Goal: Communication & Community: Answer question/provide support

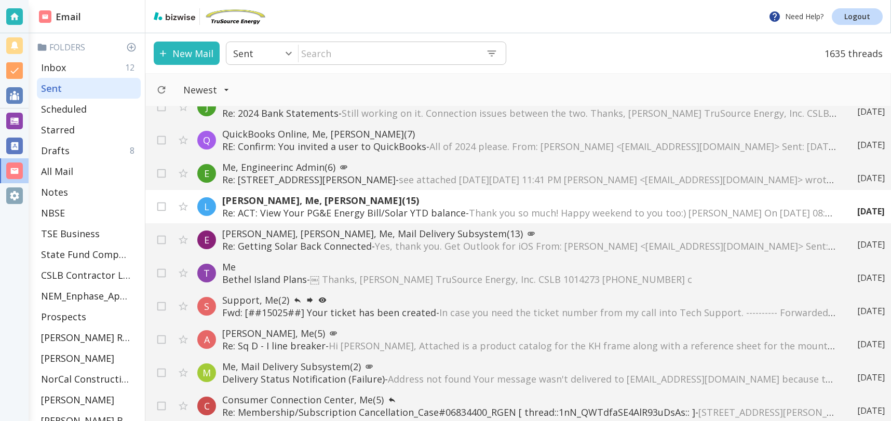
click at [371, 60] on input "text" at bounding box center [387, 53] width 179 height 21
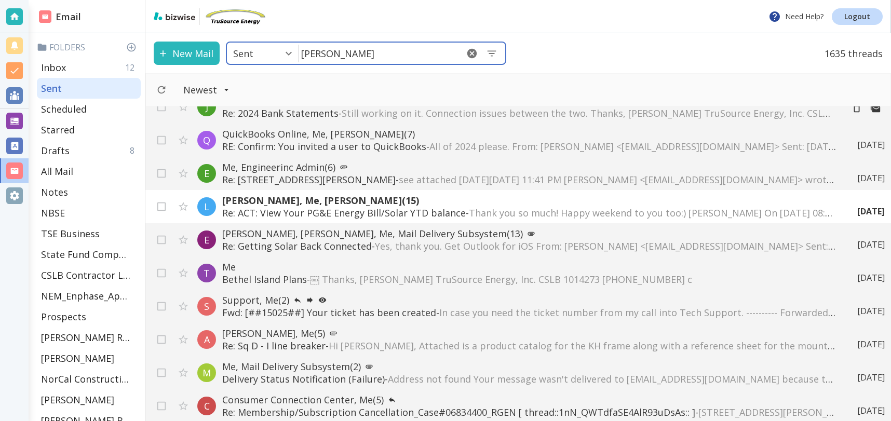
type input "[PERSON_NAME]"
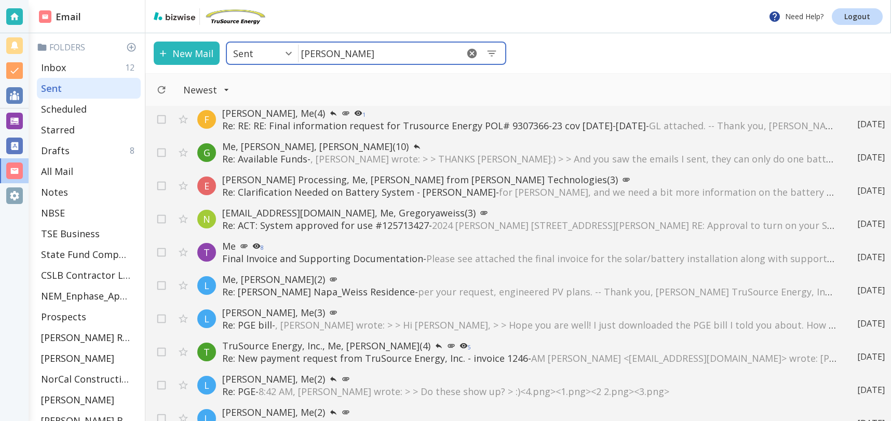
scroll to position [204, 0]
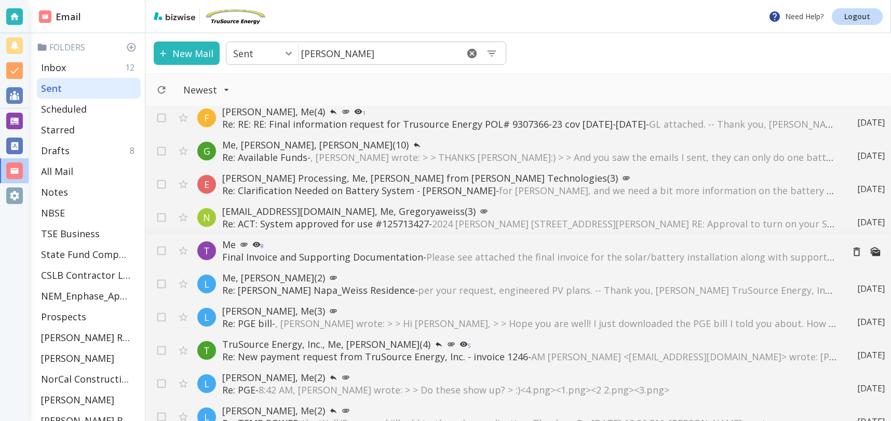
click at [573, 260] on span "Please see attached the final invoice for the solar/battery installation along …" at bounding box center [633, 257] width 415 height 12
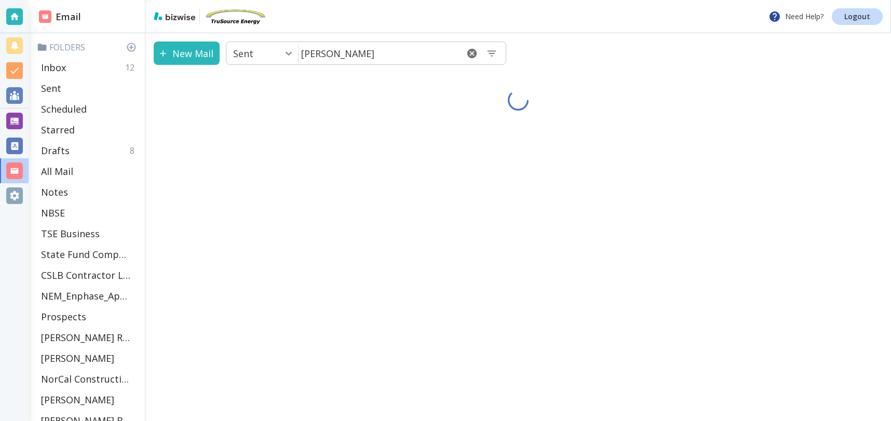
click at [573, 260] on div "New Mail Sent 1 ​ [PERSON_NAME] ​" at bounding box center [517, 227] width 745 height 388
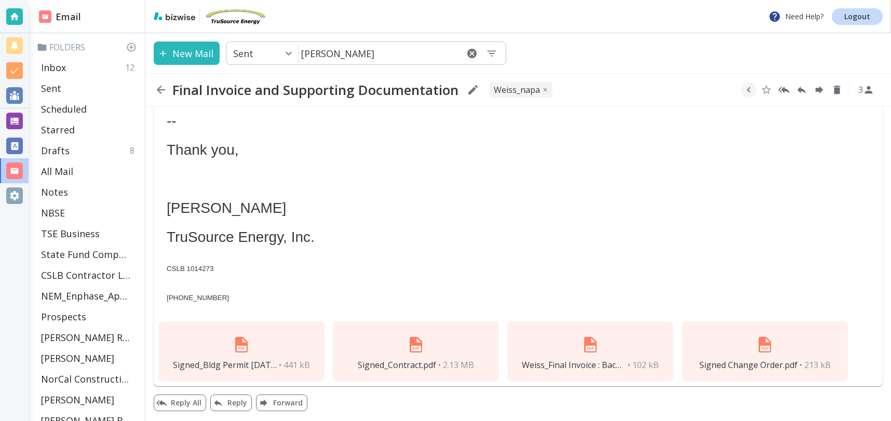
scroll to position [74, 0]
click at [583, 351] on img at bounding box center [590, 344] width 25 height 25
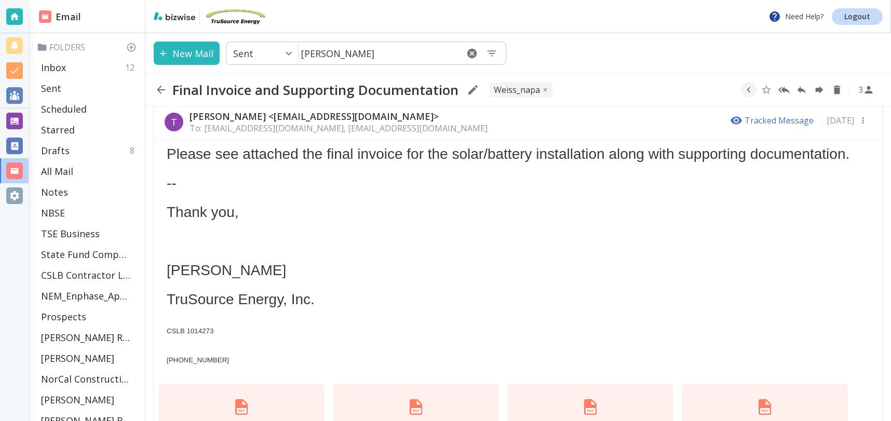
scroll to position [0, 0]
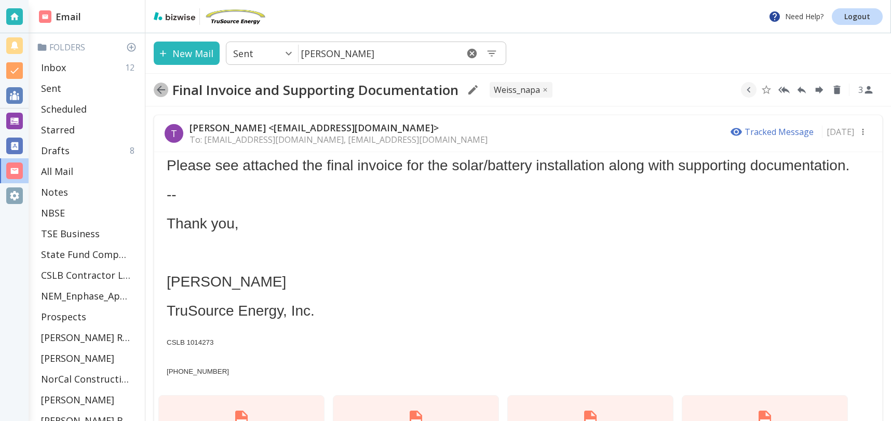
click at [160, 88] on icon "button" at bounding box center [161, 90] width 12 height 12
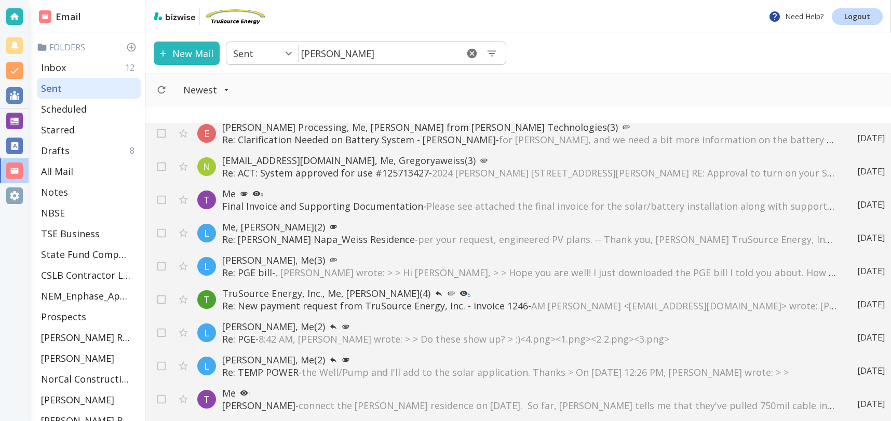
scroll to position [280, 0]
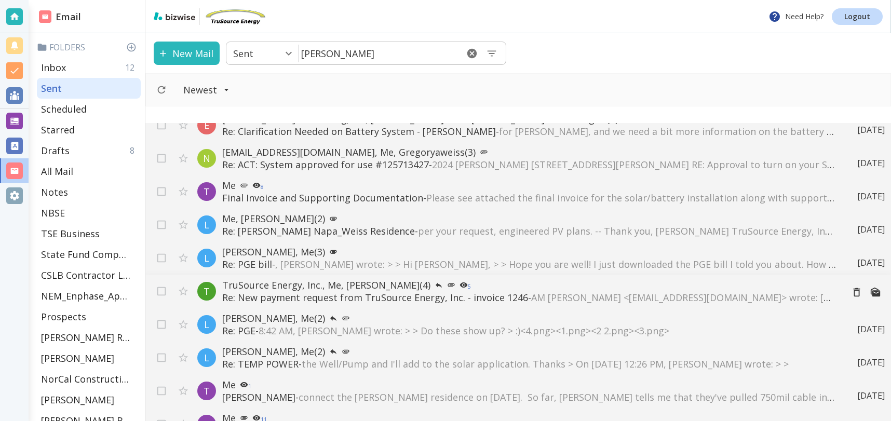
click at [616, 300] on span "AM [PERSON_NAME] <[EMAIL_ADDRESS][DOMAIN_NAME]> wrote: [PERSON_NAME], Thank you…" at bounding box center [845, 297] width 628 height 12
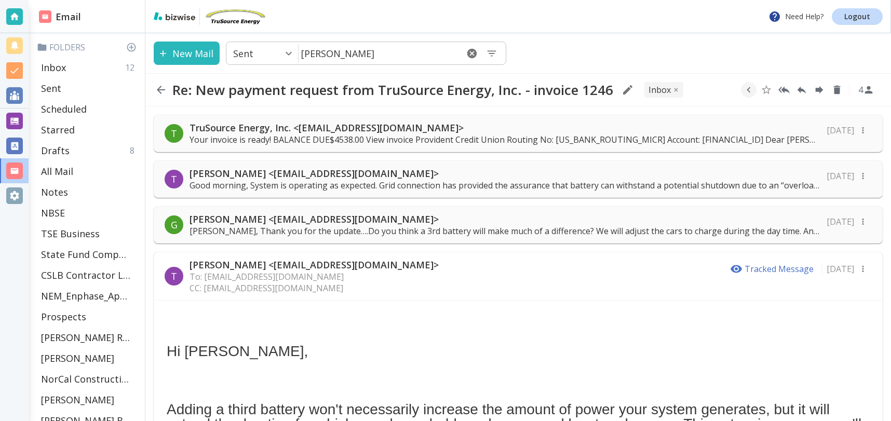
click at [463, 141] on p "Your invoice is ready! BALANCE DUE$4538.00 View invoice Provident Credit Union …" at bounding box center [504, 139] width 631 height 11
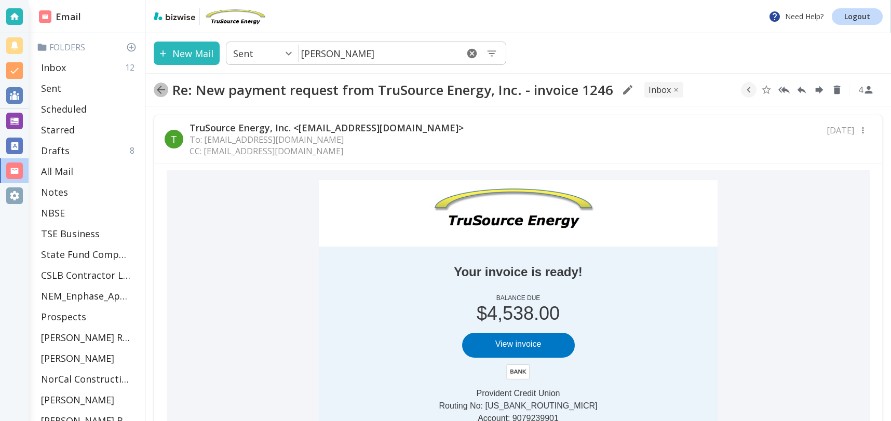
click at [162, 89] on icon "button" at bounding box center [161, 90] width 8 height 8
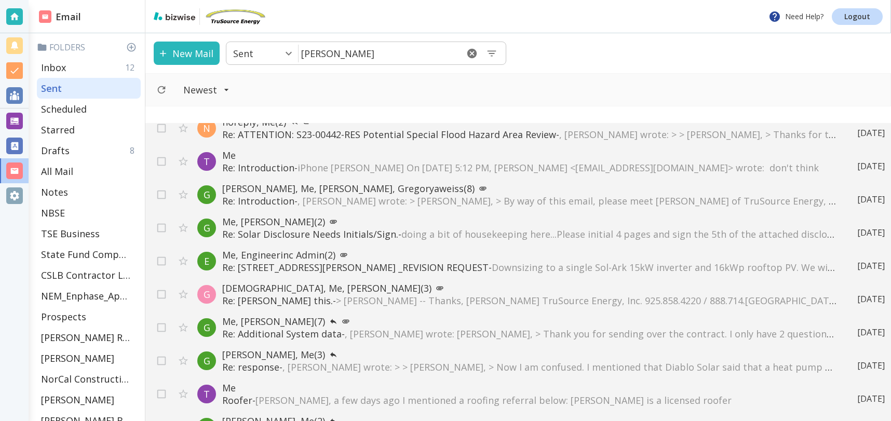
scroll to position [1272, 0]
click at [481, 335] on span ", [PERSON_NAME] wrote: [PERSON_NAME], > Thank you for sending over the contract…" at bounding box center [642, 335] width 594 height 12
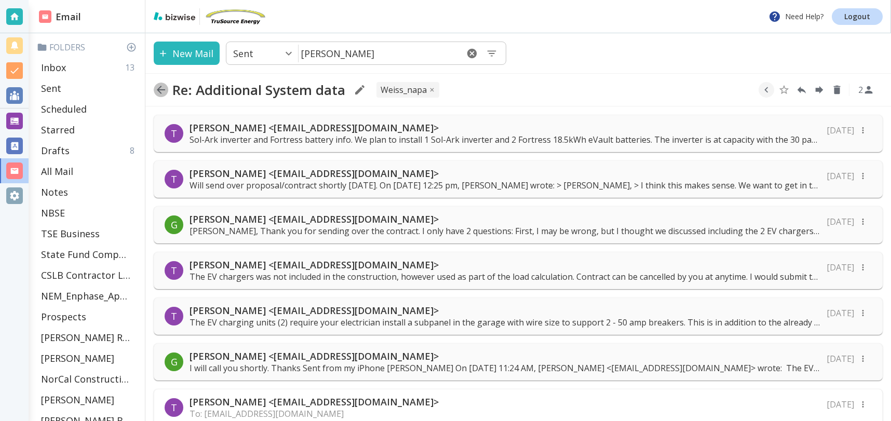
click at [157, 89] on icon "button" at bounding box center [161, 90] width 12 height 12
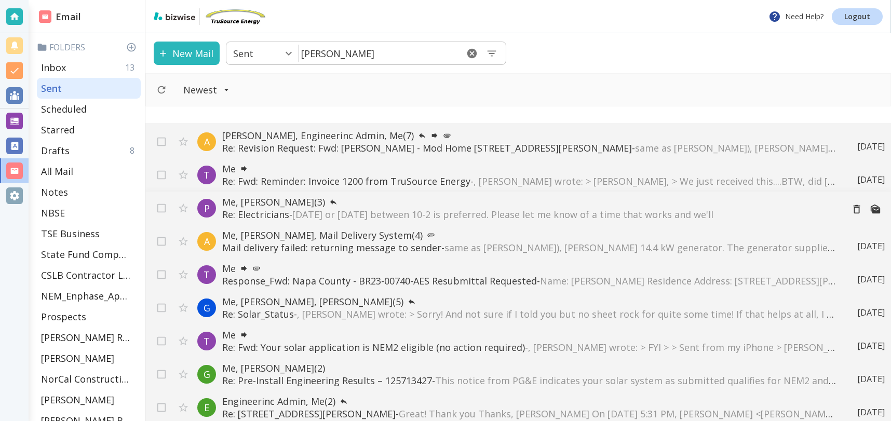
scroll to position [939, 0]
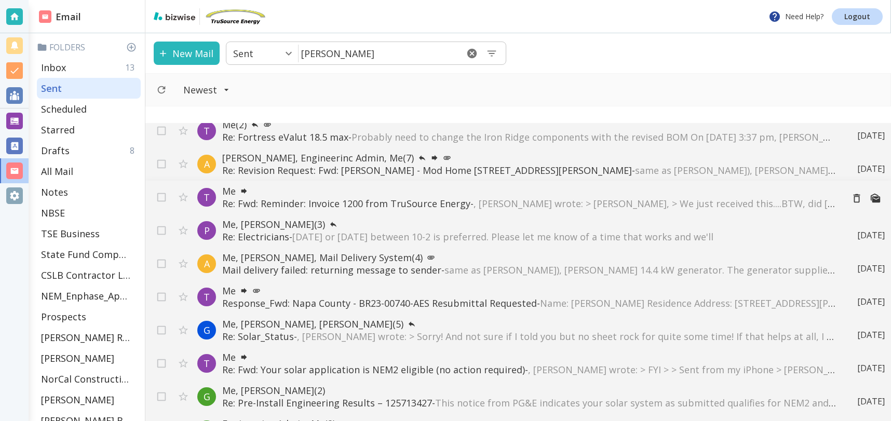
click at [327, 198] on p "Re: Fwd: Reminder: Invoice 1200 from TruSource Energy - , [PERSON_NAME] wrote: …" at bounding box center [528, 203] width 612 height 12
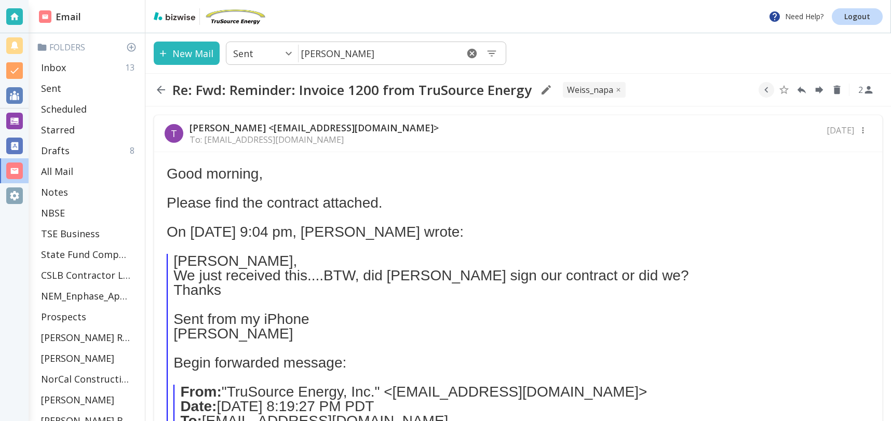
click at [466, 129] on div "T [PERSON_NAME] <[EMAIL_ADDRESS][DOMAIN_NAME]> To: [EMAIL_ADDRESS][DOMAIN_NAME]…" at bounding box center [518, 133] width 728 height 37
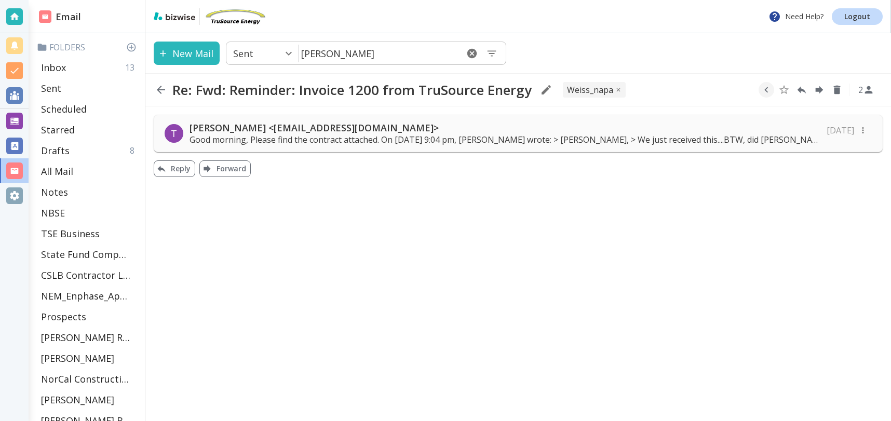
click at [159, 88] on icon "button" at bounding box center [161, 90] width 8 height 8
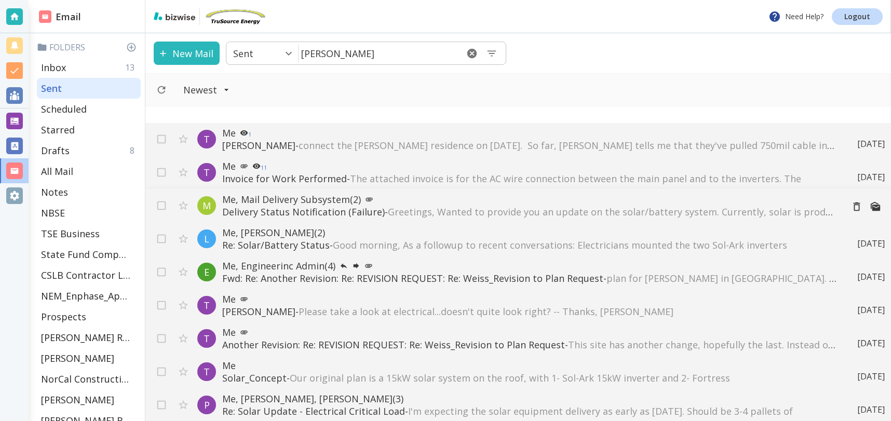
scroll to position [529, 0]
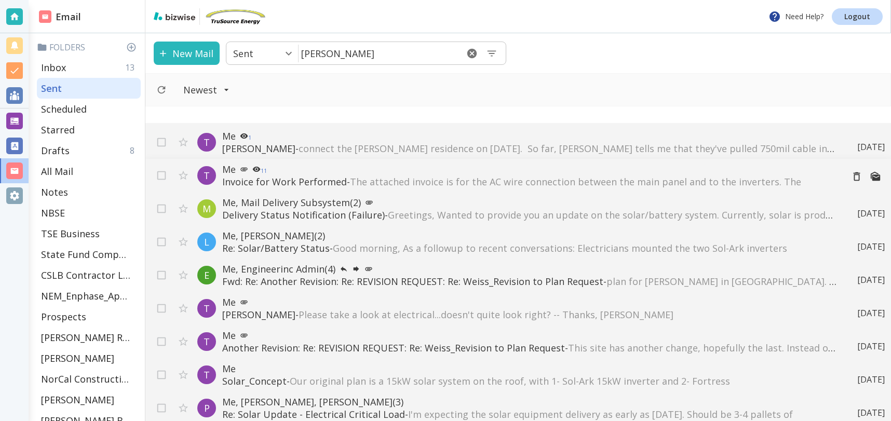
click at [275, 177] on p "Invoice for Work Performed - The attached invoice is for the AC wire connection…" at bounding box center [528, 181] width 612 height 12
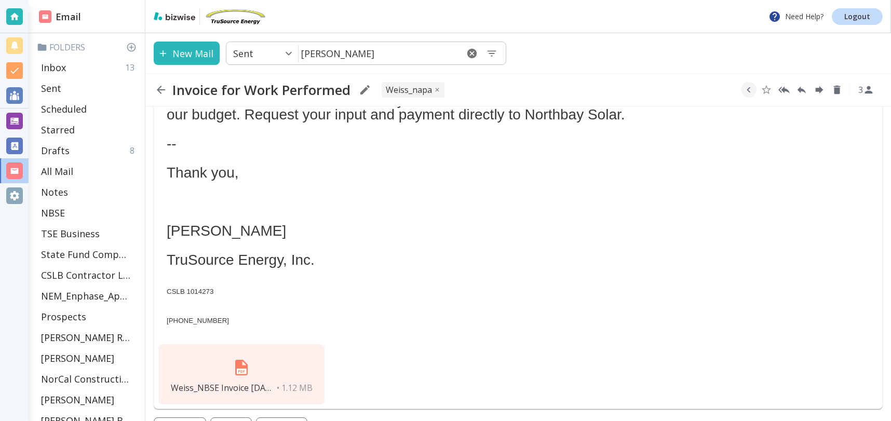
scroll to position [263, 0]
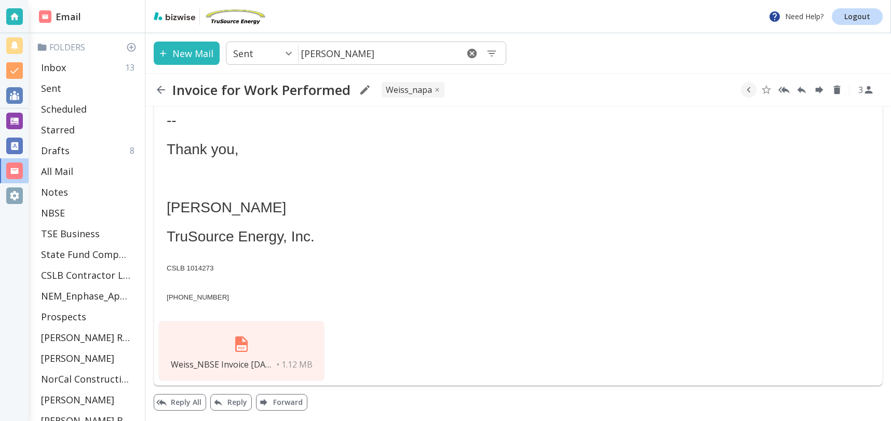
click at [245, 335] on img at bounding box center [241, 344] width 25 height 25
click at [244, 340] on img at bounding box center [241, 344] width 25 height 25
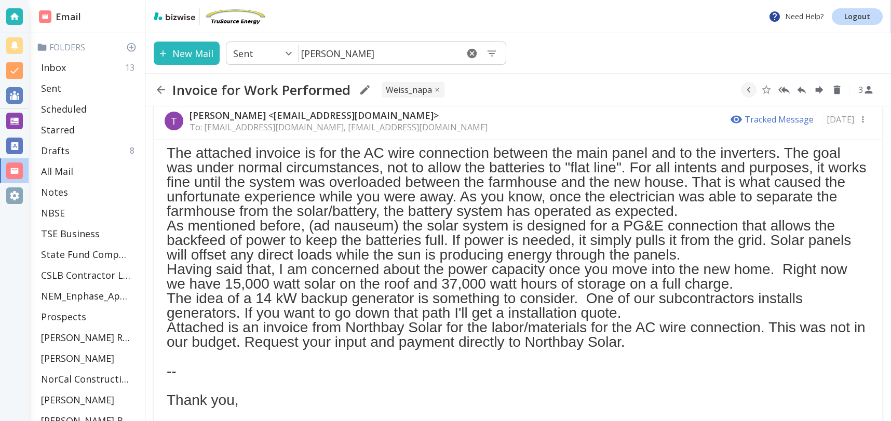
scroll to position [0, 0]
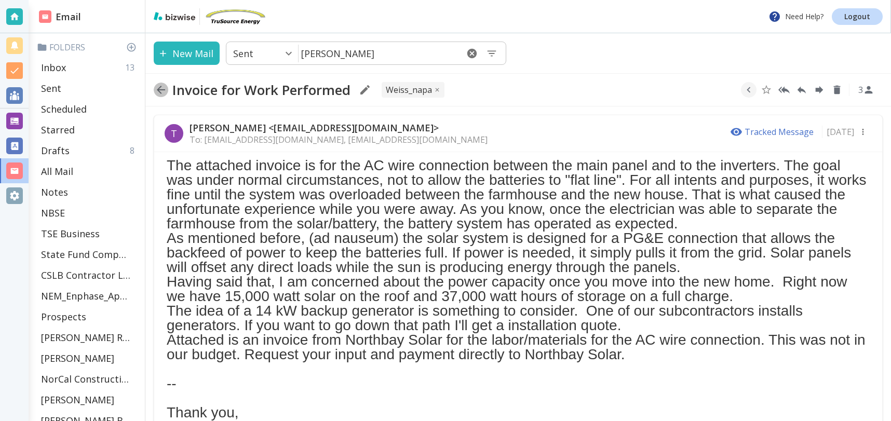
click at [162, 90] on icon "button" at bounding box center [161, 90] width 12 height 12
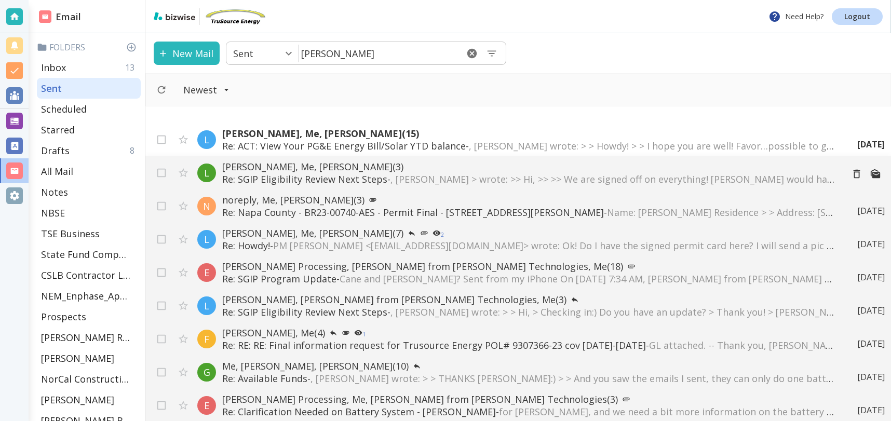
click at [468, 174] on span ", [PERSON_NAME] > wrote: >> Hi, >> >> We are signed off on everything! [PERSON_…" at bounding box center [660, 179] width 541 height 12
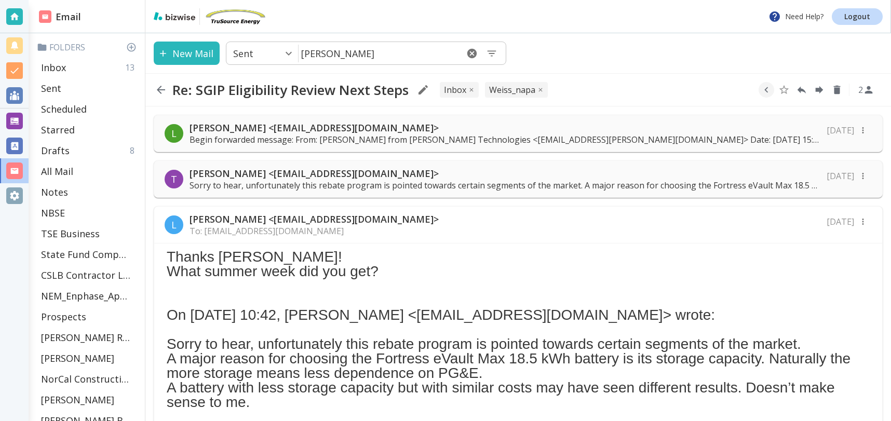
scroll to position [7, 0]
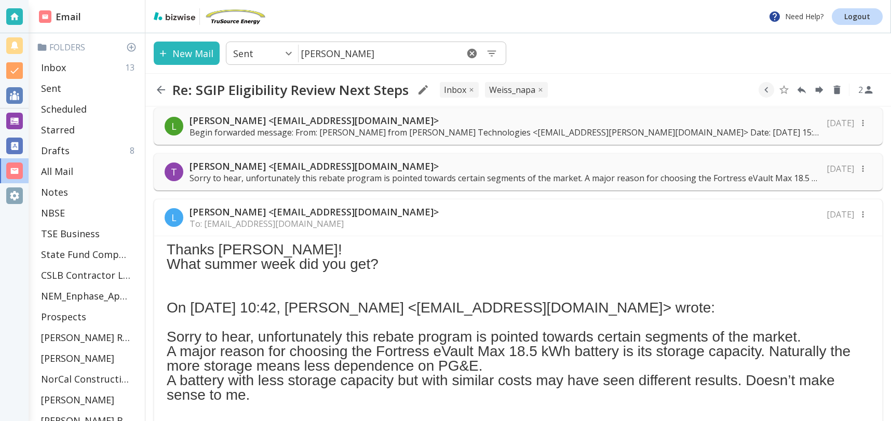
click at [443, 122] on p "[PERSON_NAME] <[EMAIL_ADDRESS][DOMAIN_NAME]>" at bounding box center [504, 120] width 631 height 12
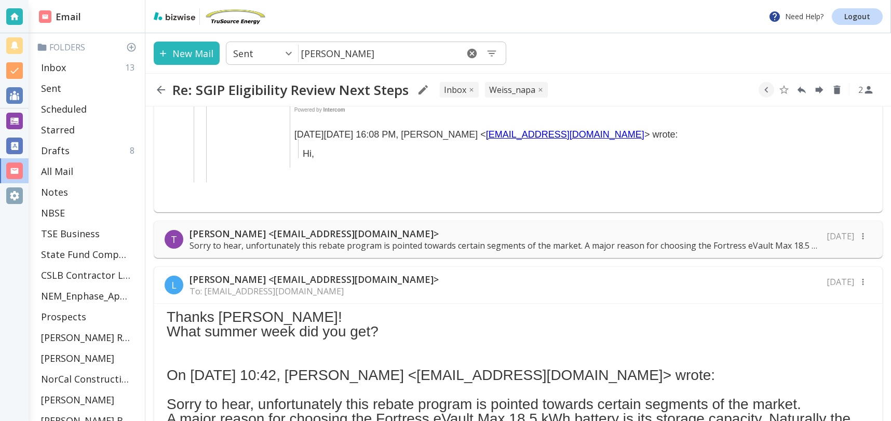
click at [465, 227] on p "[PERSON_NAME] <[EMAIL_ADDRESS][DOMAIN_NAME]>" at bounding box center [504, 233] width 631 height 12
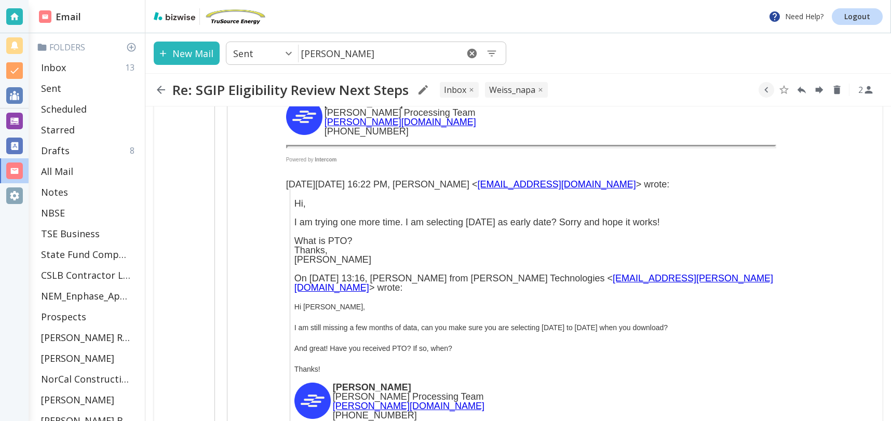
scroll to position [4037, 0]
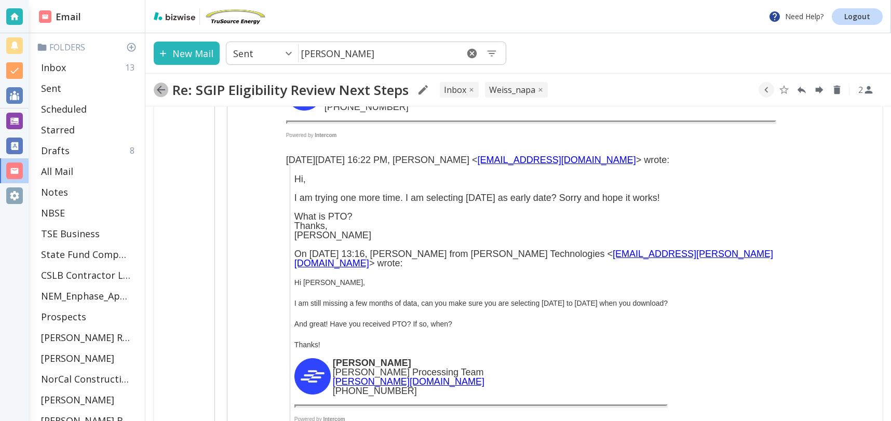
click at [161, 87] on icon "button" at bounding box center [161, 90] width 12 height 12
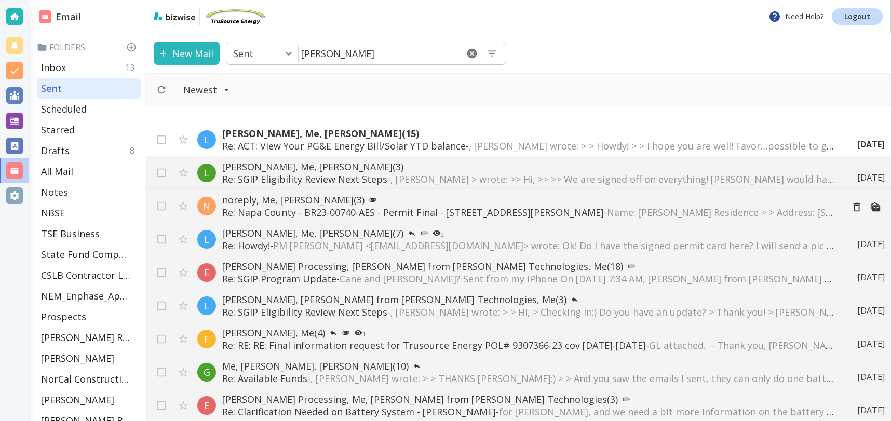
click at [367, 211] on p "Re: [GEOGRAPHIC_DATA] - BR23-00740-AES - Permit Final - [STREET_ADDRESS][PERSON…" at bounding box center [528, 212] width 612 height 12
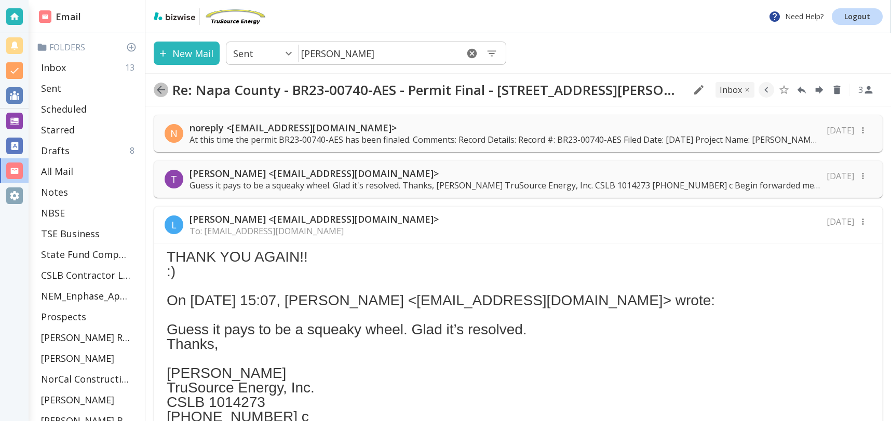
click at [160, 89] on icon "button" at bounding box center [161, 90] width 8 height 8
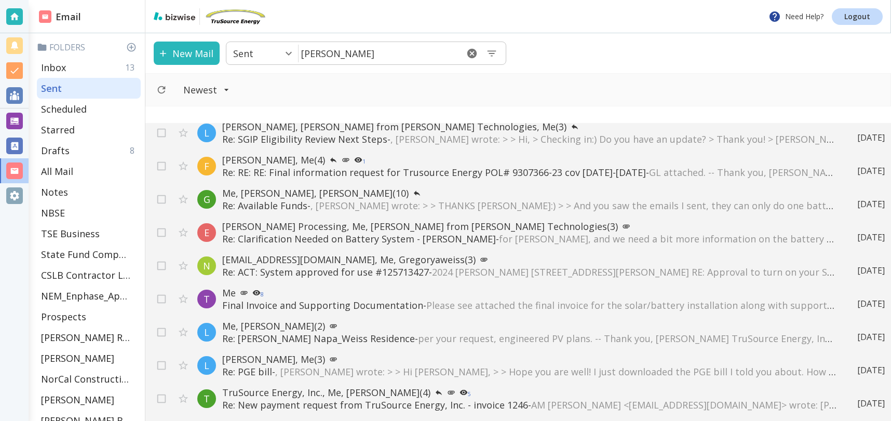
scroll to position [173, 0]
click at [295, 302] on p "Final Invoice and Supporting Documentation - Please see attached the final invo…" at bounding box center [528, 304] width 612 height 12
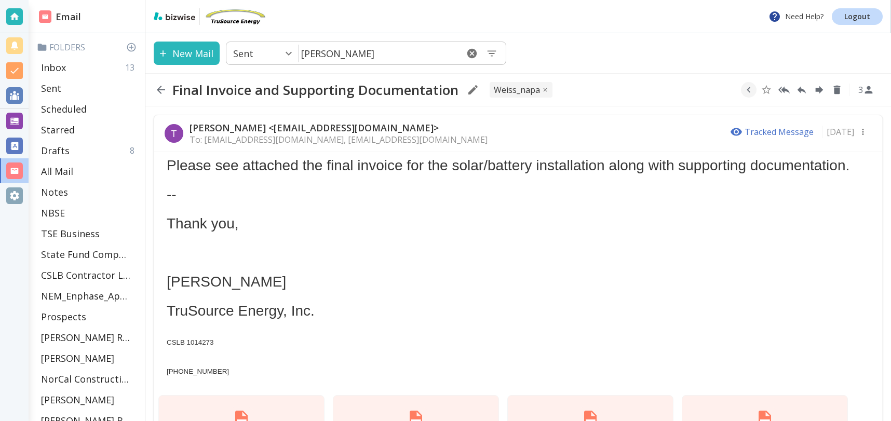
scroll to position [74, 0]
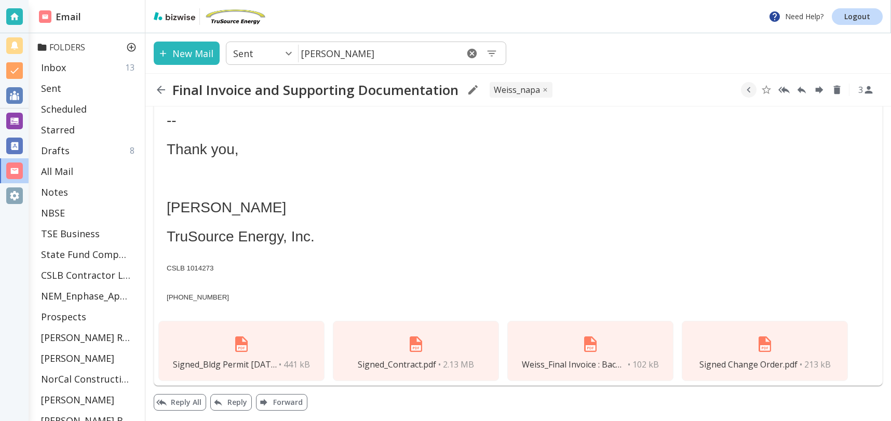
click at [133, 48] on icon at bounding box center [131, 47] width 10 height 10
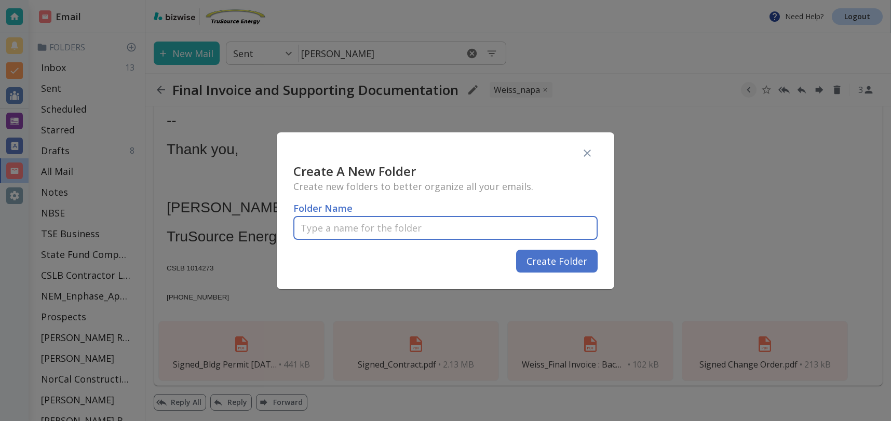
click at [338, 225] on input "text" at bounding box center [445, 228] width 304 height 31
type input "Weiss_invoices"
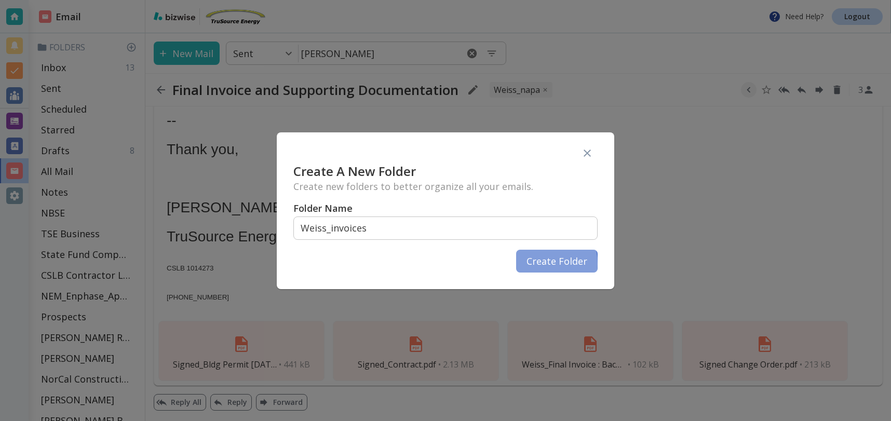
click at [533, 264] on button "Create Folder" at bounding box center [556, 261] width 81 height 23
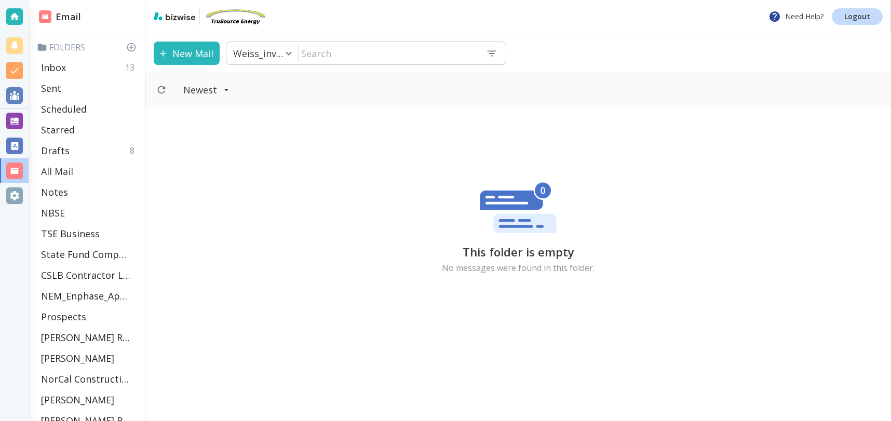
drag, startPoint x: 95, startPoint y: 165, endPoint x: 102, endPoint y: 162, distance: 7.2
click at [95, 165] on div "All Mail" at bounding box center [89, 171] width 104 height 21
type input "5"
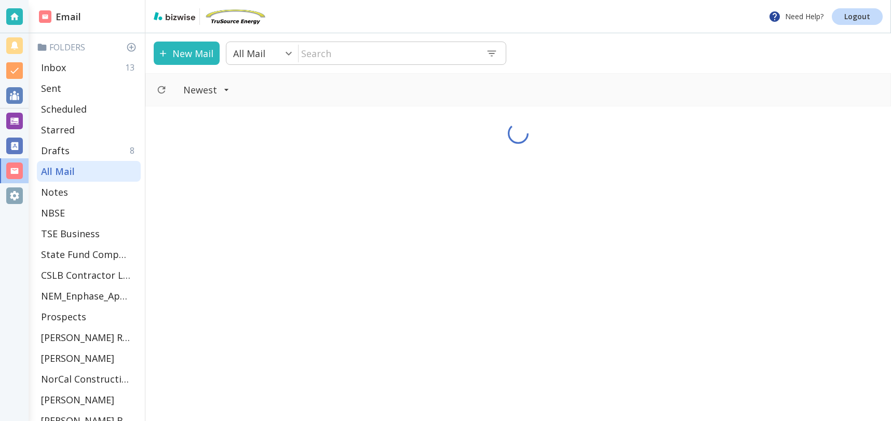
click at [320, 53] on input "text" at bounding box center [387, 53] width 179 height 21
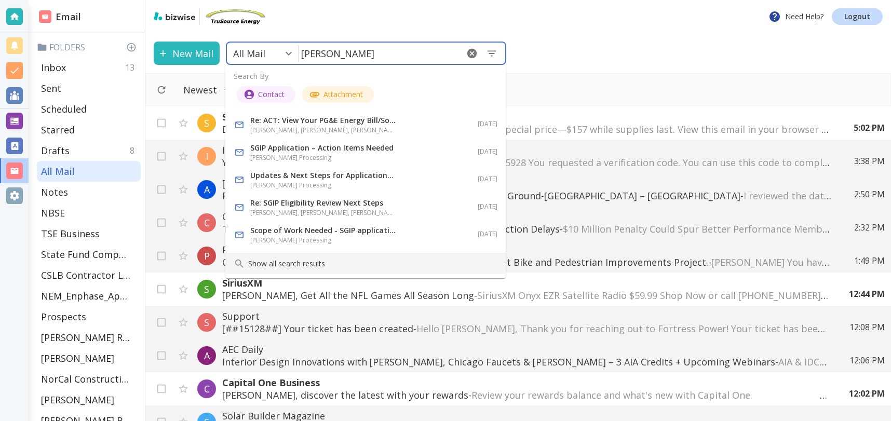
click at [298, 263] on p "Show all search results" at bounding box center [372, 263] width 249 height 12
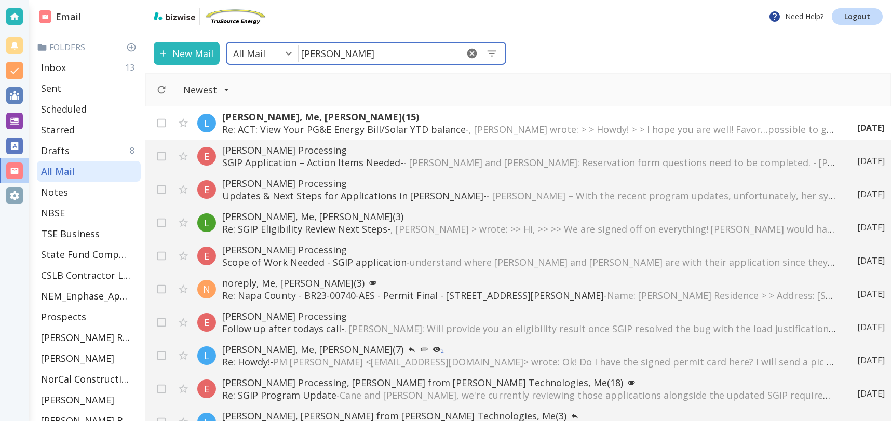
type input "[PERSON_NAME]"
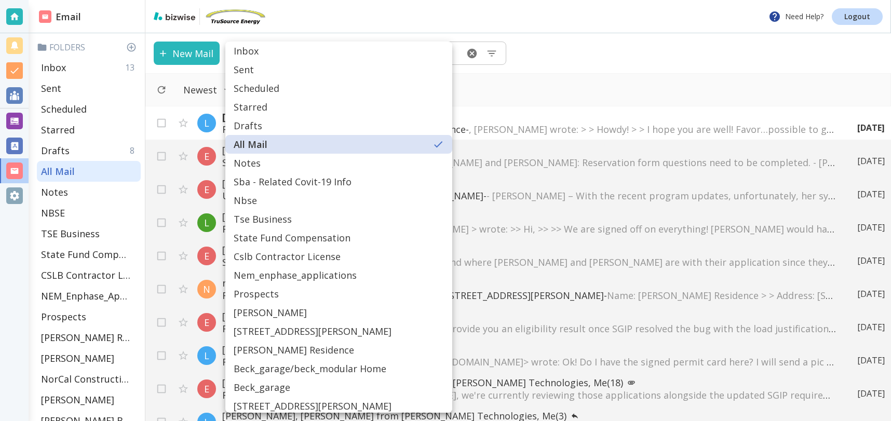
click at [290, 0] on body "Need Help? Logout Email Folders Inbox 13 Sent Scheduled Starred Drafts 8 All Ma…" at bounding box center [445, 0] width 891 height 0
click at [439, 53] on div at bounding box center [445, 210] width 891 height 421
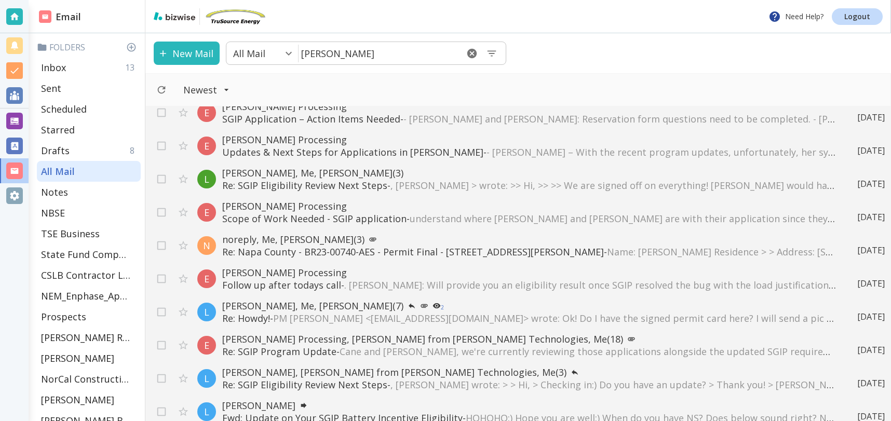
scroll to position [49, 0]
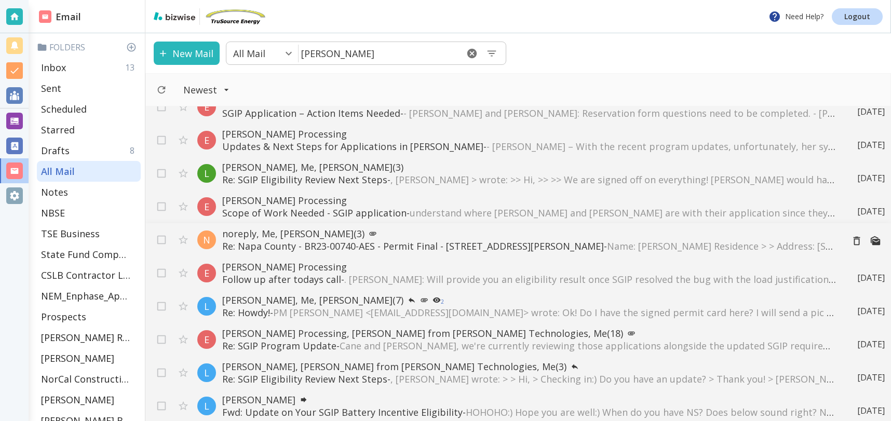
click at [270, 241] on p "Re: [GEOGRAPHIC_DATA] - BR23-00740-AES - Permit Final - [STREET_ADDRESS][PERSON…" at bounding box center [528, 246] width 612 height 12
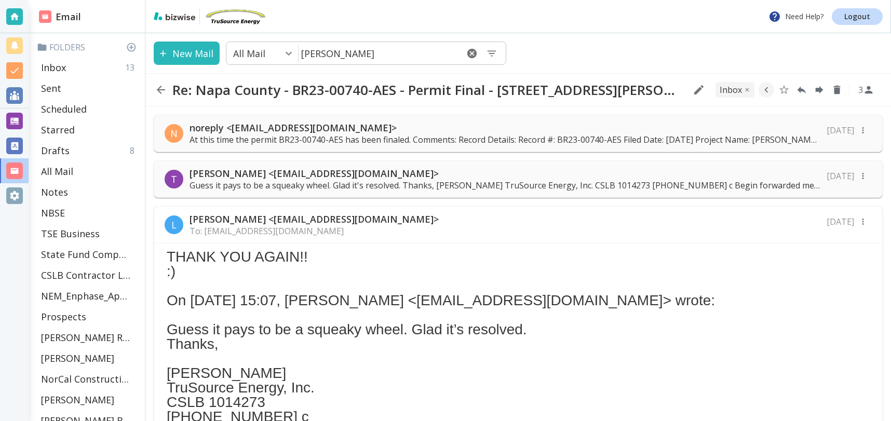
click at [514, 132] on p "noreply <[EMAIL_ADDRESS][DOMAIN_NAME]>" at bounding box center [504, 127] width 631 height 12
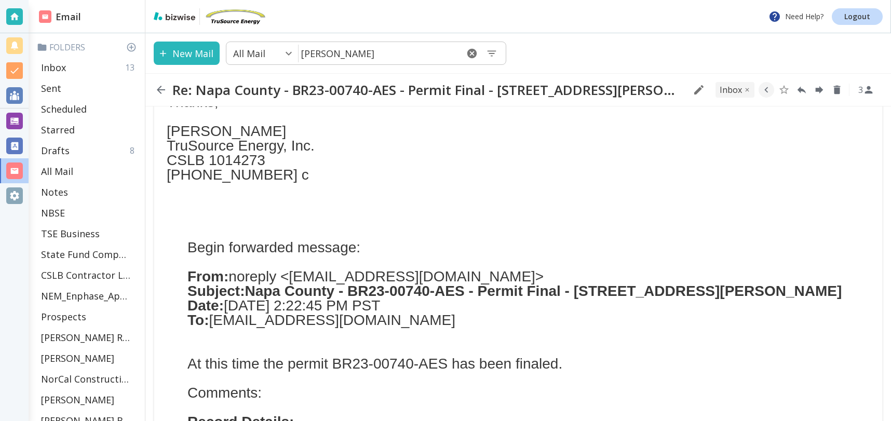
scroll to position [358, 0]
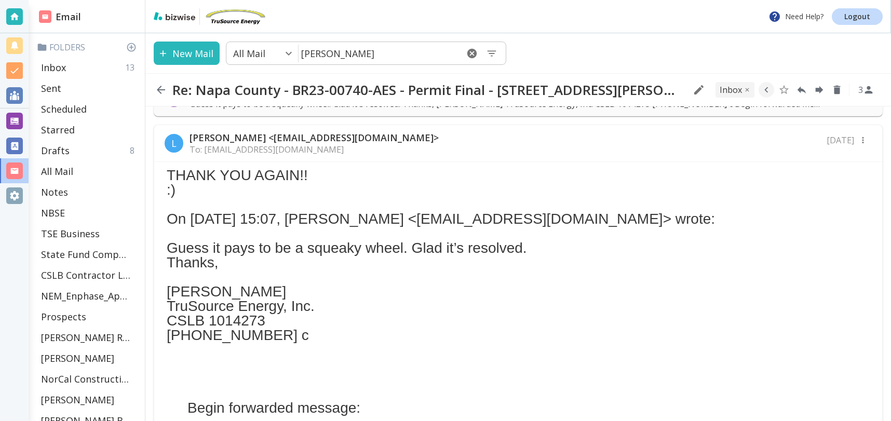
click at [157, 90] on icon "button" at bounding box center [161, 90] width 8 height 8
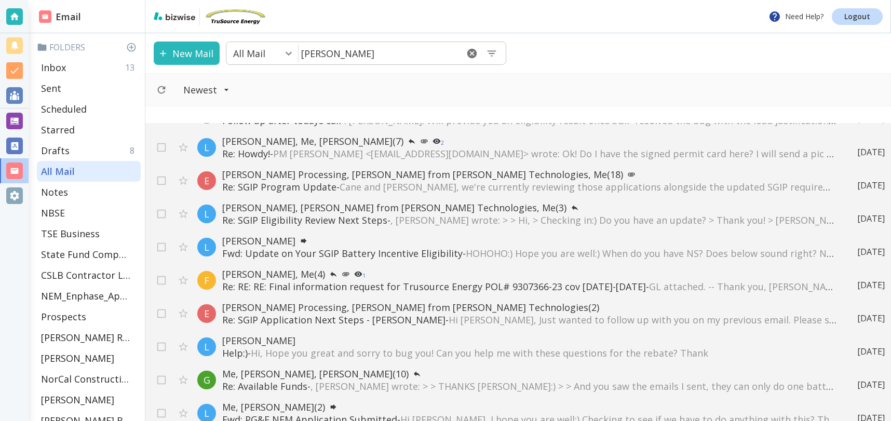
scroll to position [231, 0]
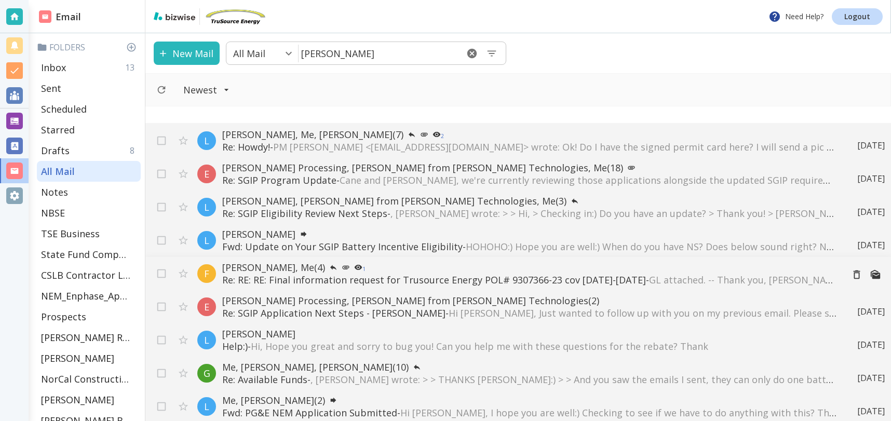
click at [480, 279] on p "Re: RE: RE: Final information request for Trusource Energy POL# 9307366-23 cov …" at bounding box center [528, 279] width 612 height 12
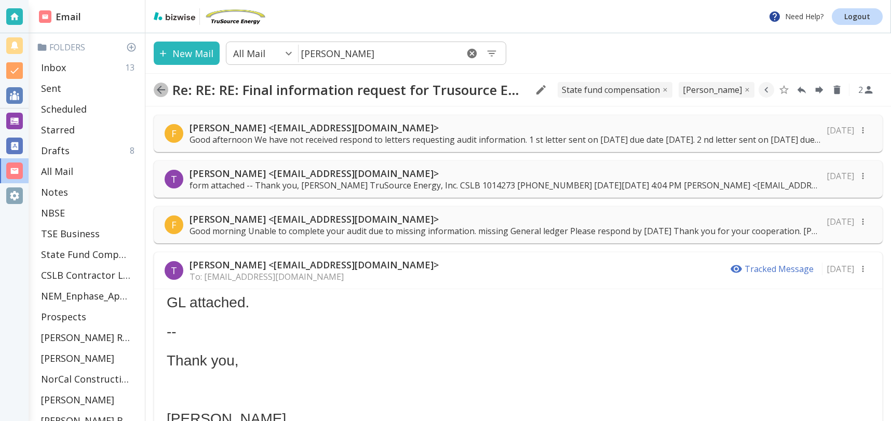
click at [159, 89] on icon "button" at bounding box center [161, 90] width 8 height 8
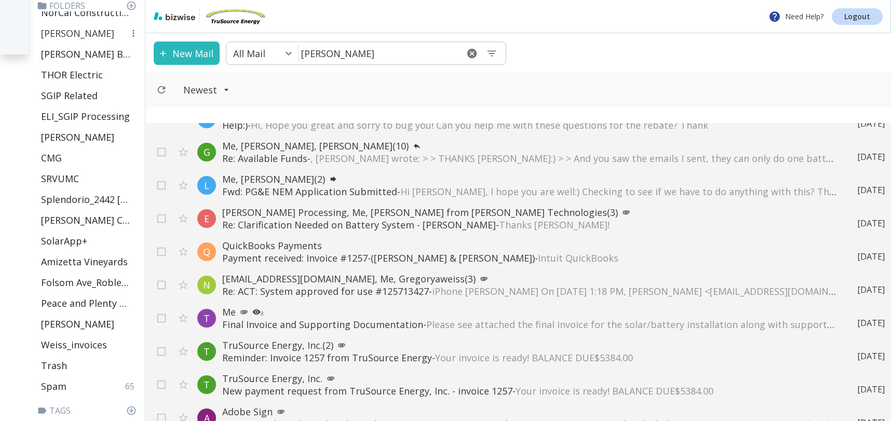
scroll to position [409, 0]
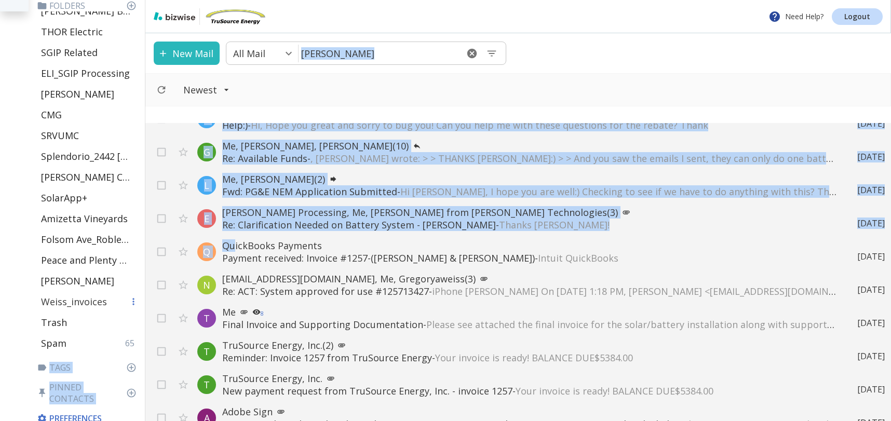
drag, startPoint x: 236, startPoint y: 250, endPoint x: 66, endPoint y: 296, distance: 176.4
click at [64, 296] on div "Need Help? Logout Email Folders Inbox 13 Sent Scheduled Starred Drafts 8 All Ma…" at bounding box center [445, 210] width 891 height 421
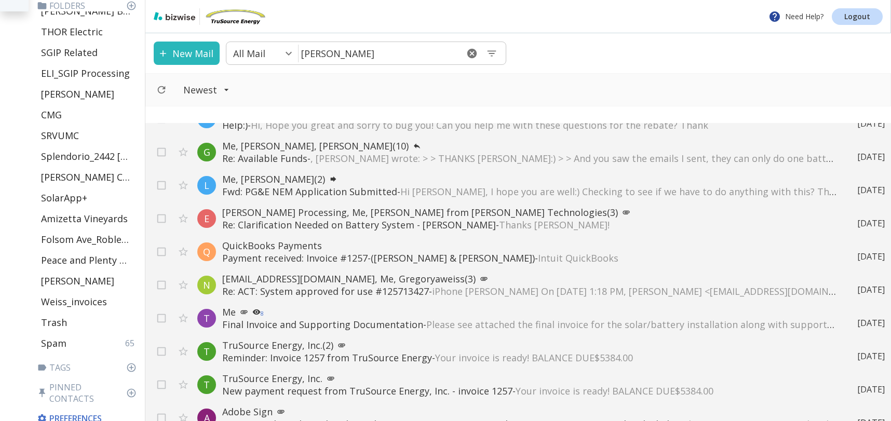
click at [362, 245] on p "QuickBooks Payments" at bounding box center [529, 245] width 614 height 12
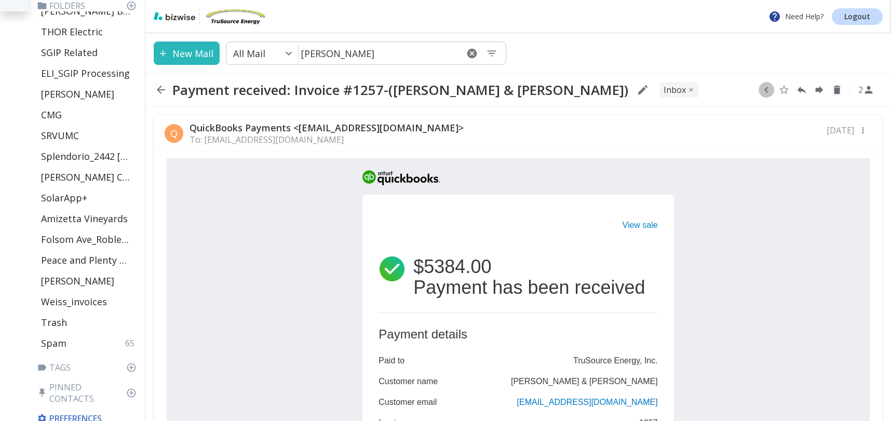
click at [765, 91] on icon "button" at bounding box center [766, 90] width 4 height 6
click at [724, 90] on icon "Move to Folder" at bounding box center [725, 90] width 9 height 8
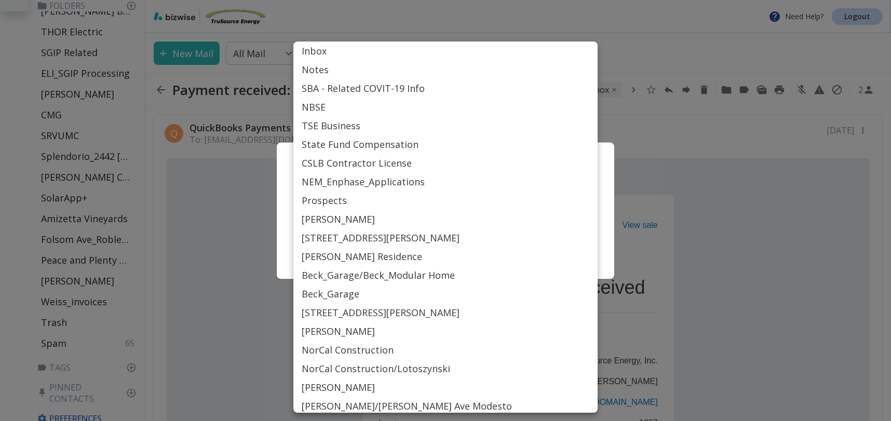
click at [477, 0] on body "Need Help? Logout Email Folders Inbox 13 Sent Scheduled Starred Drafts 8 All Ma…" at bounding box center [445, 0] width 891 height 0
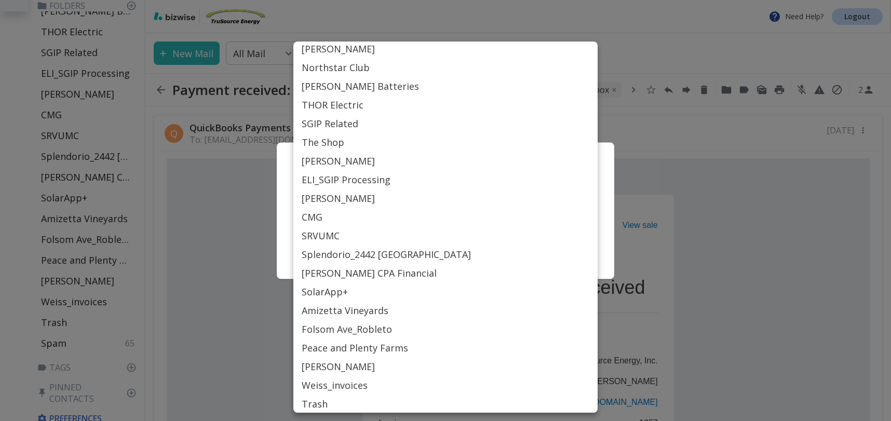
scroll to position [432, 0]
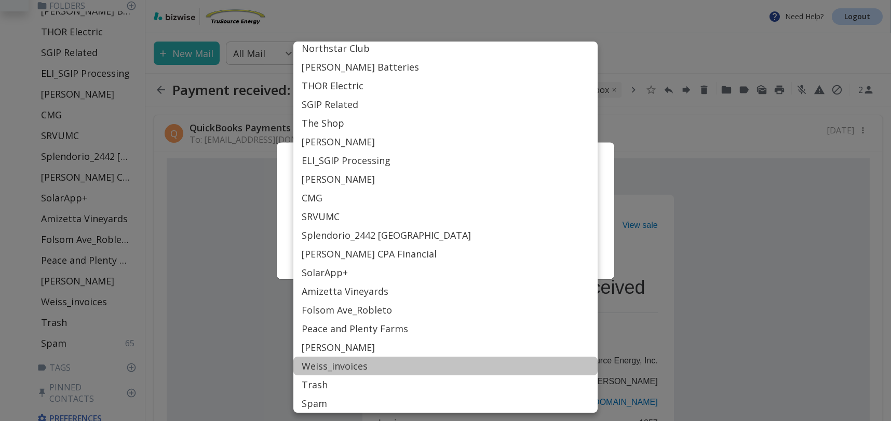
click at [330, 364] on li "Weiss_invoices" at bounding box center [445, 366] width 304 height 19
type input "Label_85"
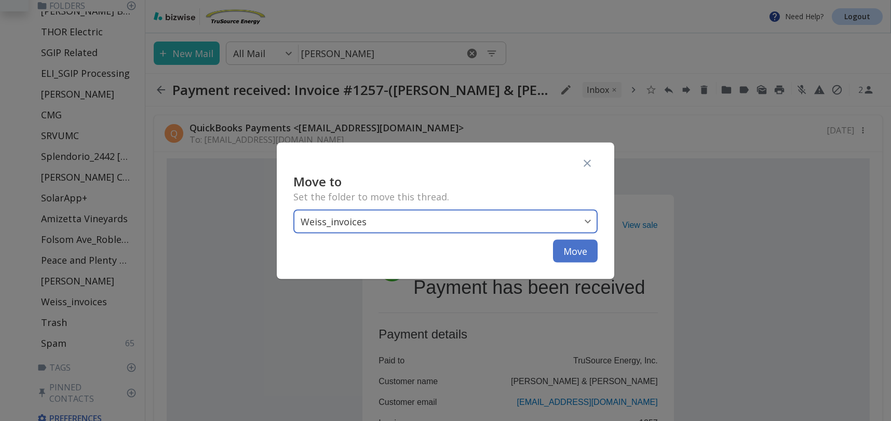
click at [569, 255] on button "Move" at bounding box center [575, 250] width 45 height 23
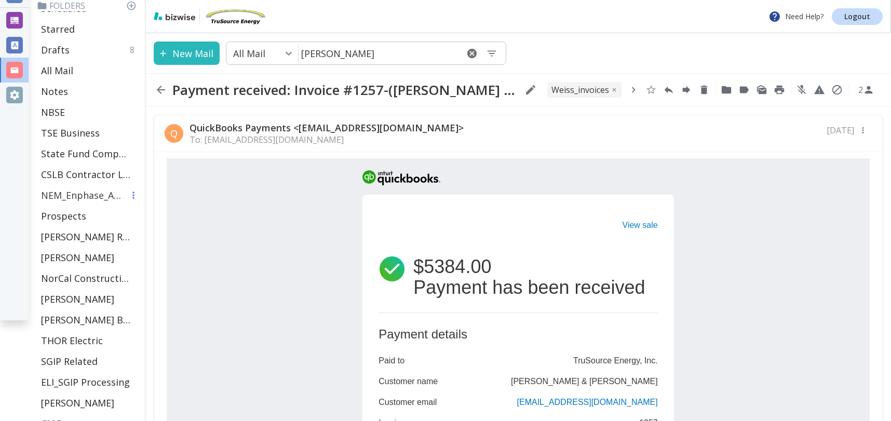
scroll to position [0, 0]
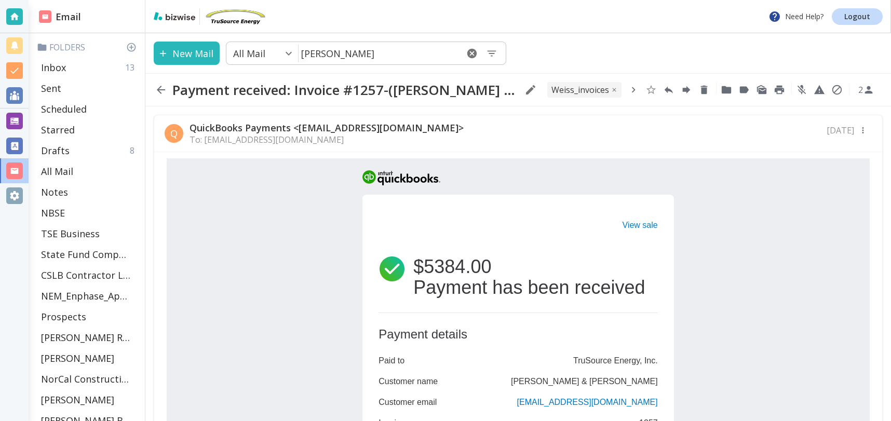
click at [156, 90] on icon "button" at bounding box center [161, 90] width 12 height 12
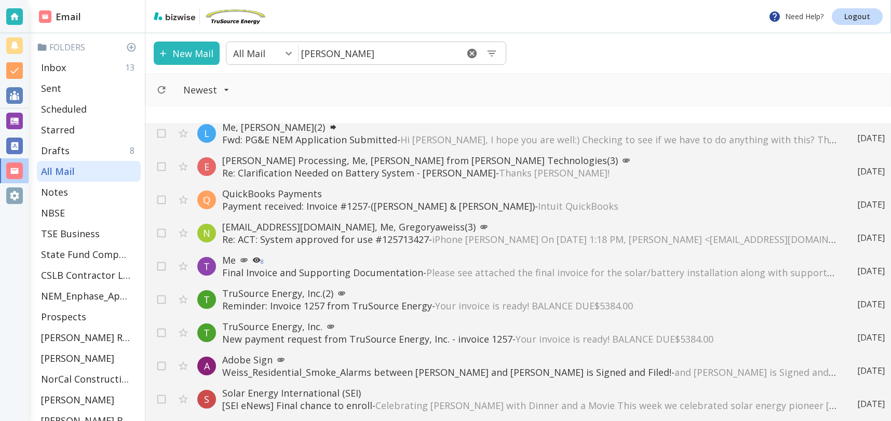
scroll to position [506, 0]
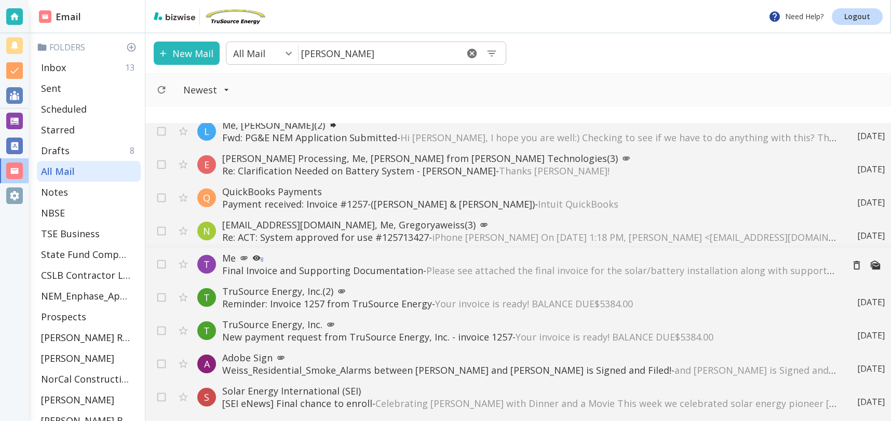
click at [338, 267] on p "Final Invoice and Supporting Documentation - Please see attached the final invo…" at bounding box center [528, 270] width 612 height 12
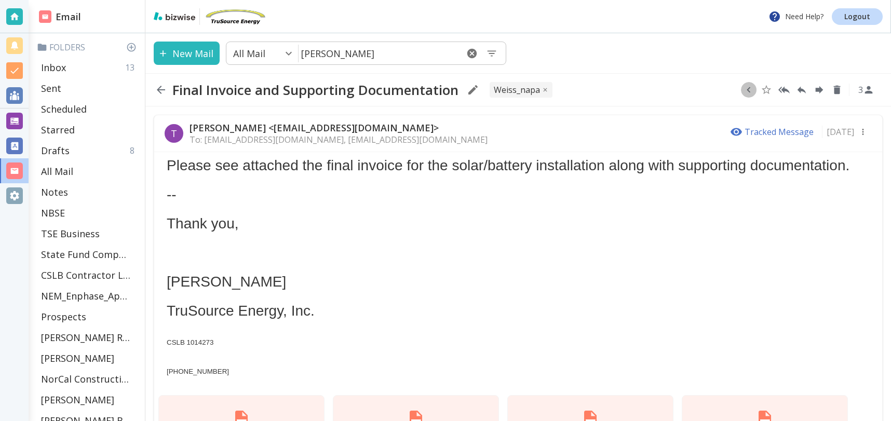
click at [748, 92] on icon "button" at bounding box center [748, 89] width 11 height 11
click at [743, 91] on icon "Move to Folder" at bounding box center [743, 90] width 9 height 8
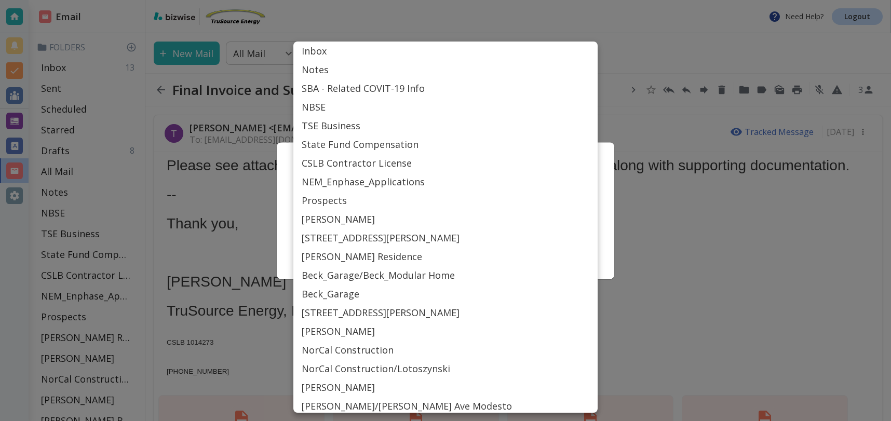
click at [477, 0] on body "Need Help? Logout Email Folders Inbox 13 Sent Scheduled Starred Drafts 8 All Ma…" at bounding box center [445, 0] width 891 height 0
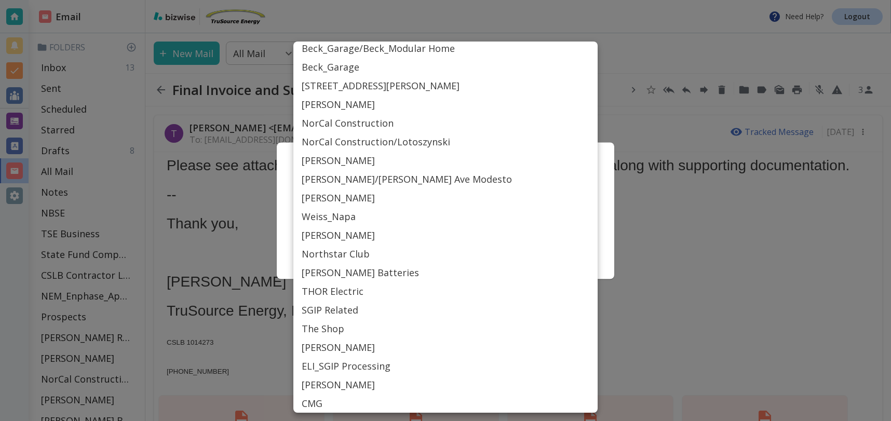
scroll to position [422, 0]
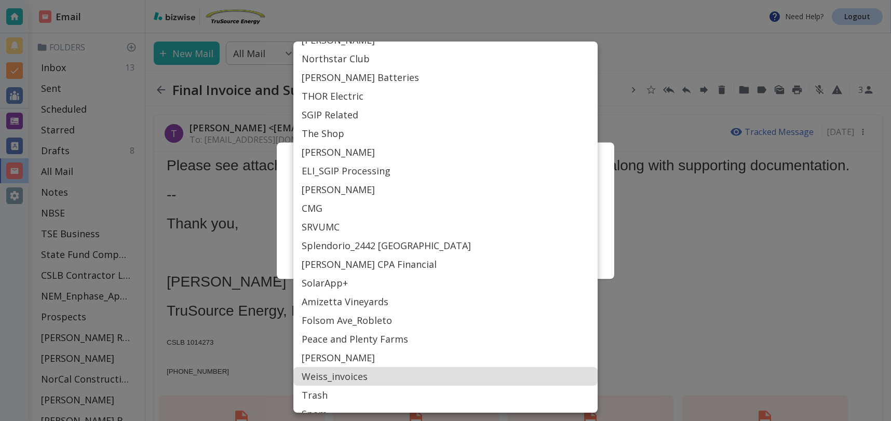
type input "Label_85"
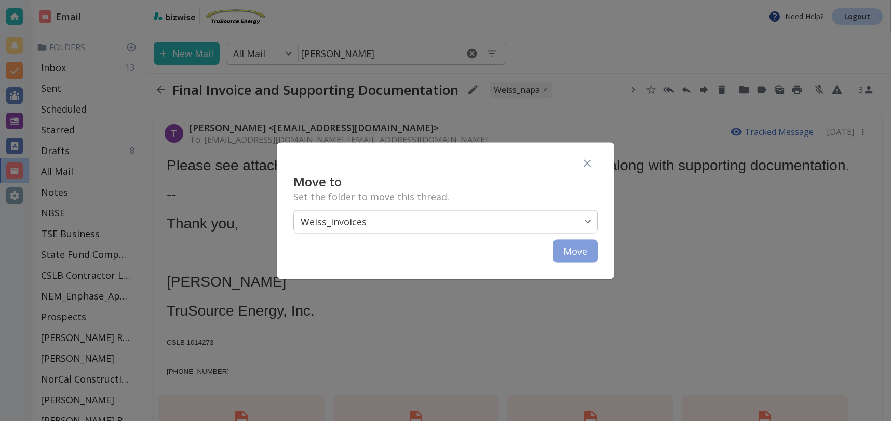
click at [590, 251] on button "Move" at bounding box center [575, 250] width 45 height 23
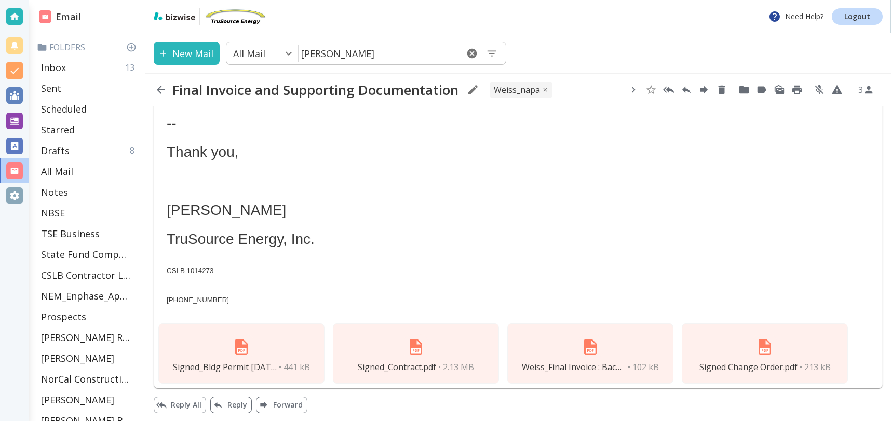
scroll to position [74, 0]
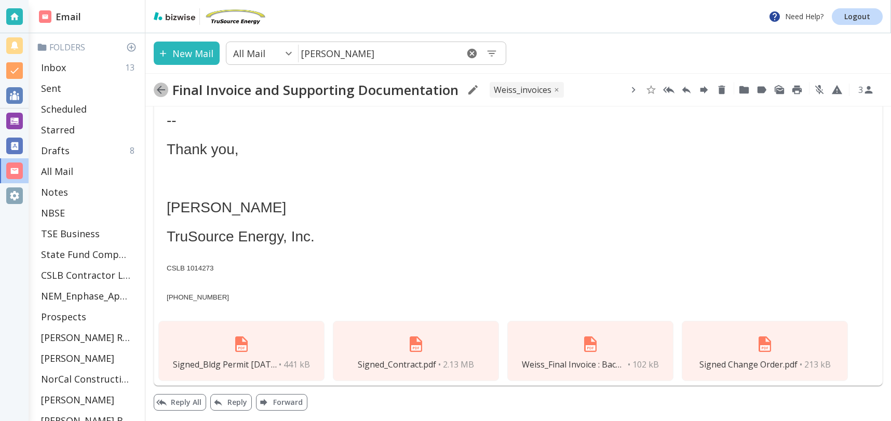
click at [162, 89] on icon "button" at bounding box center [161, 90] width 8 height 8
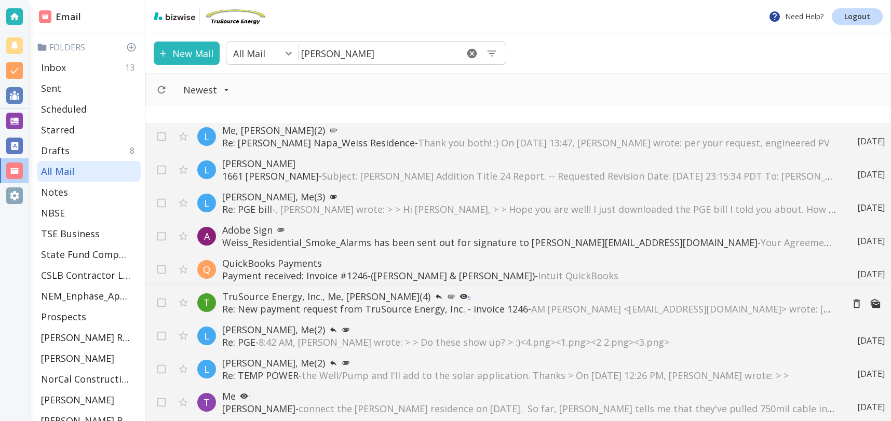
scroll to position [838, 0]
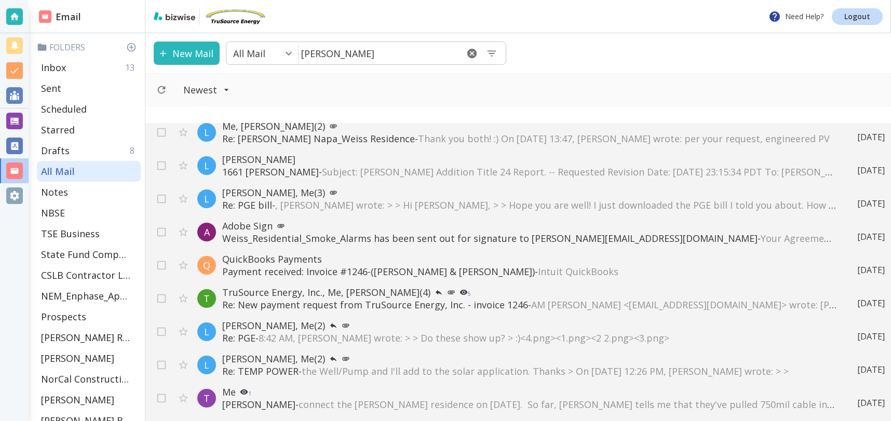
click at [457, 274] on p "Payment received: Invoice #1246-([PERSON_NAME] & [PERSON_NAME]) - Intuit QuickB…" at bounding box center [529, 271] width 614 height 12
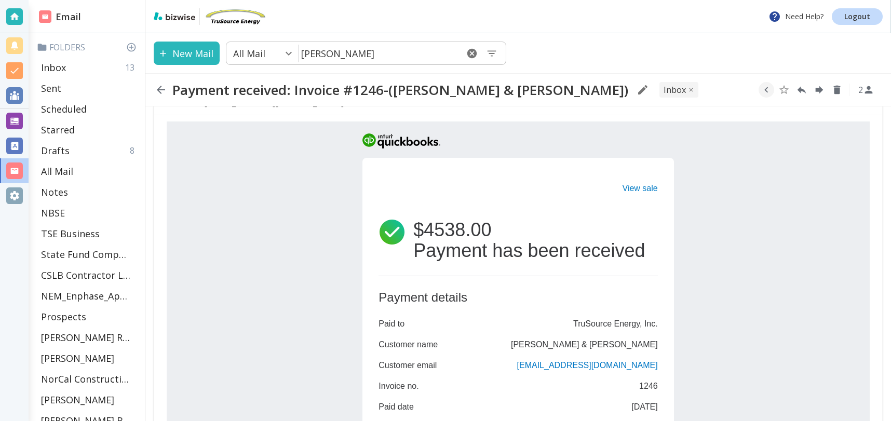
scroll to position [39, 0]
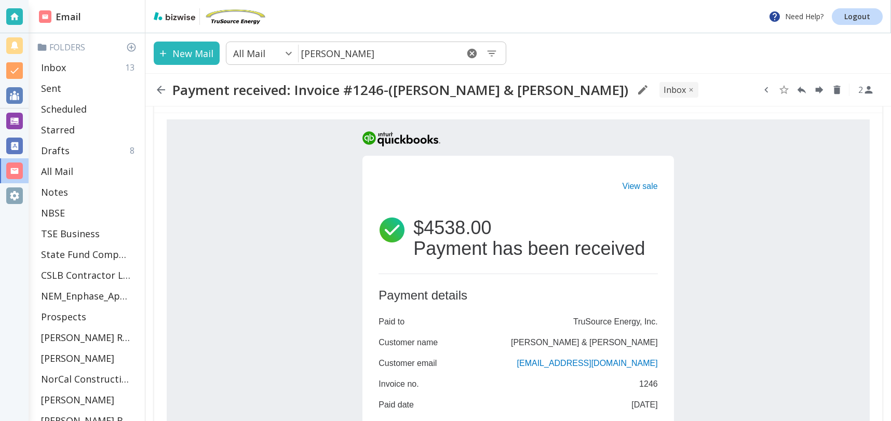
click at [765, 87] on icon "button" at bounding box center [765, 89] width 11 height 11
click at [730, 92] on icon "Move to Folder" at bounding box center [725, 90] width 9 height 8
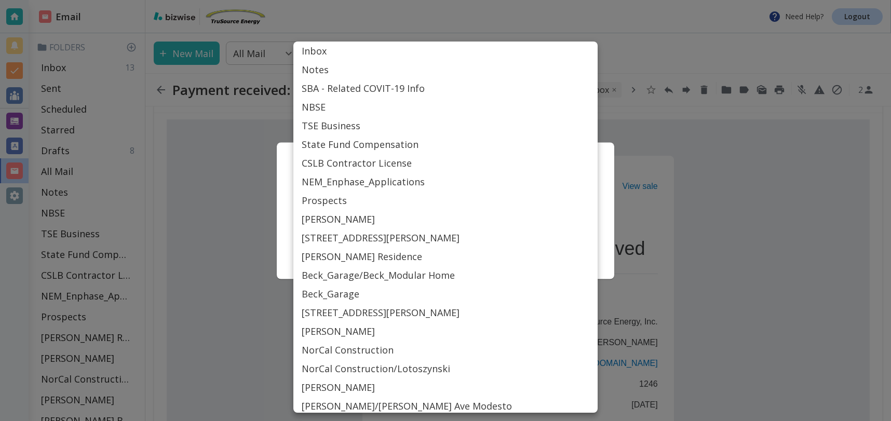
click at [529, 0] on body "Need Help? Logout Email Folders Inbox 13 Sent Scheduled Starred Drafts 8 All Ma…" at bounding box center [445, 0] width 891 height 0
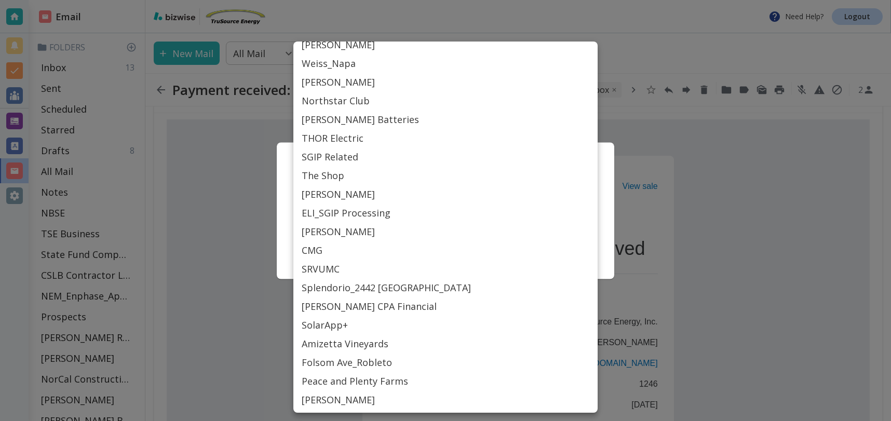
scroll to position [432, 0]
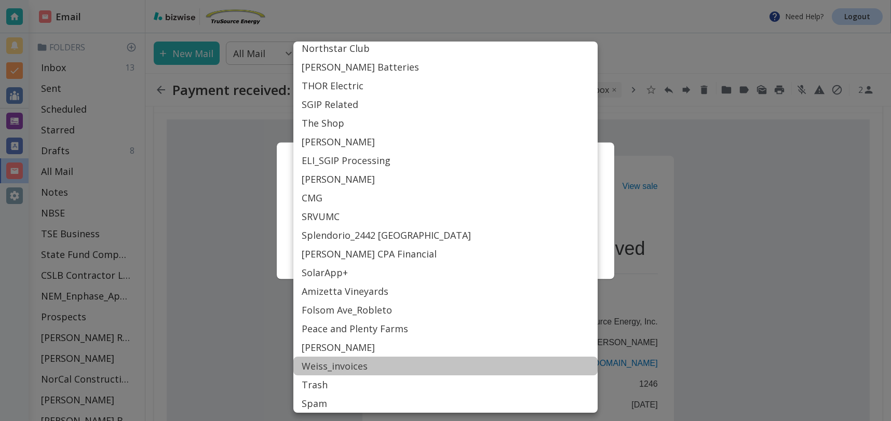
click at [337, 367] on li "Weiss_invoices" at bounding box center [445, 366] width 304 height 19
type input "Label_85"
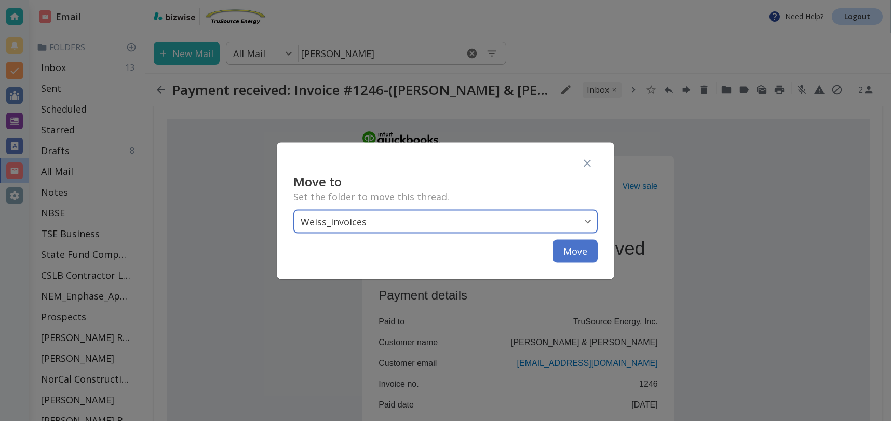
click at [587, 252] on button "Move" at bounding box center [575, 250] width 45 height 23
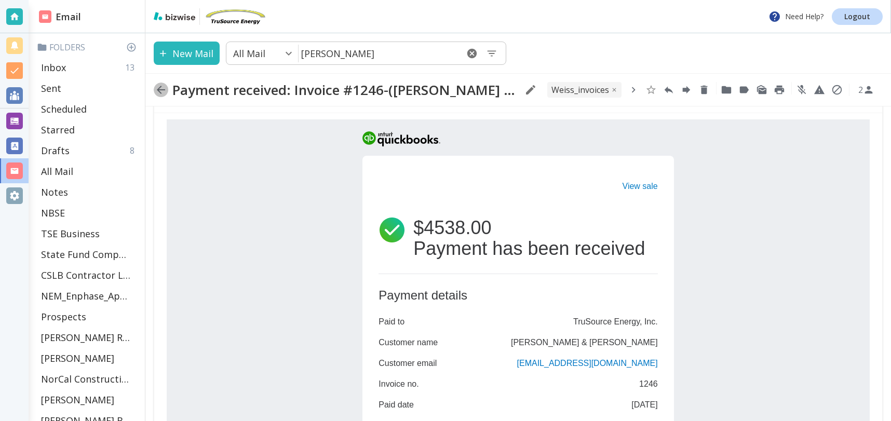
click at [162, 86] on icon "button" at bounding box center [161, 90] width 12 height 12
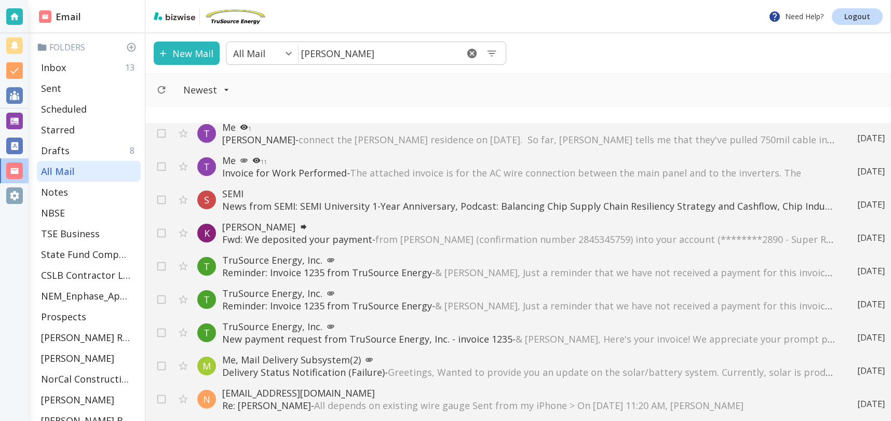
scroll to position [1106, 0]
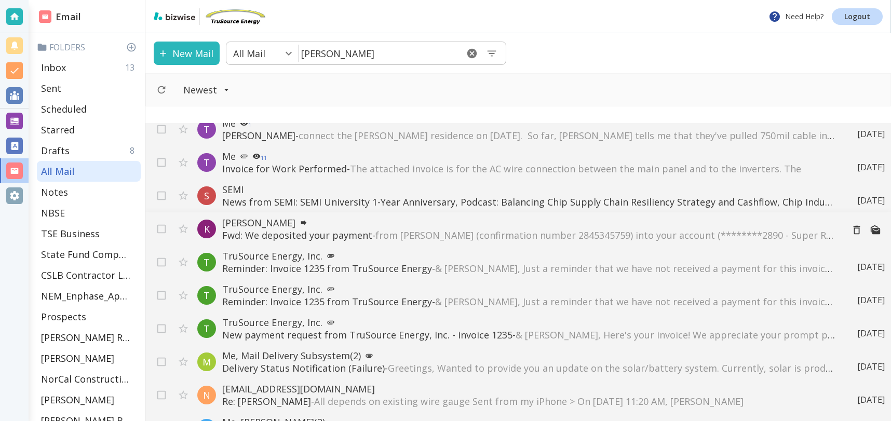
click at [492, 236] on span "from [PERSON_NAME] (confirmation number 2845345759) into your account (********…" at bounding box center [656, 235] width 563 height 12
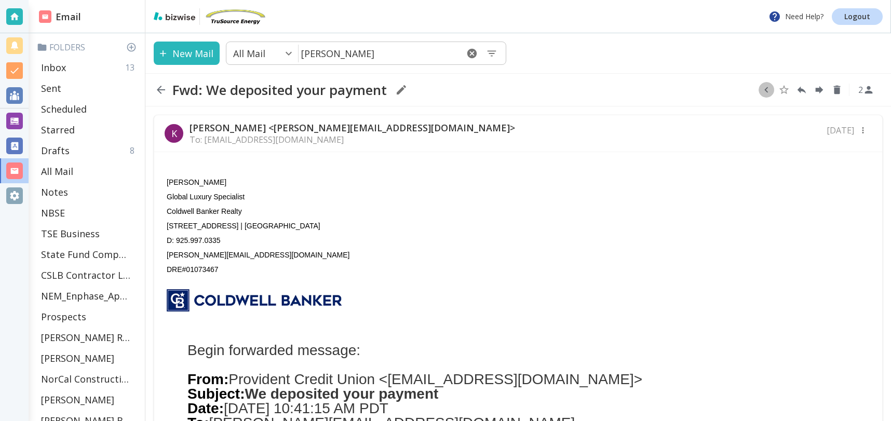
click at [769, 88] on icon "button" at bounding box center [765, 89] width 11 height 11
click at [728, 92] on icon "Move to Folder" at bounding box center [725, 90] width 9 height 8
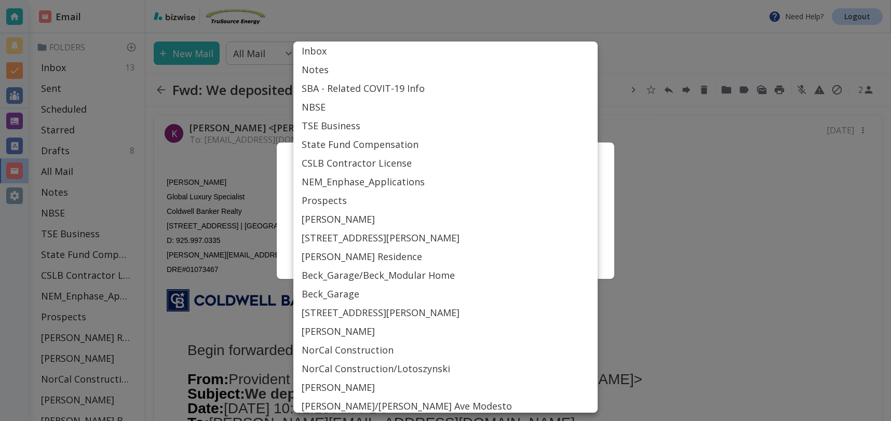
click at [517, 0] on body "Need Help? Logout Email Folders Inbox 13 Sent Scheduled Starred Drafts 8 All Ma…" at bounding box center [445, 0] width 891 height 0
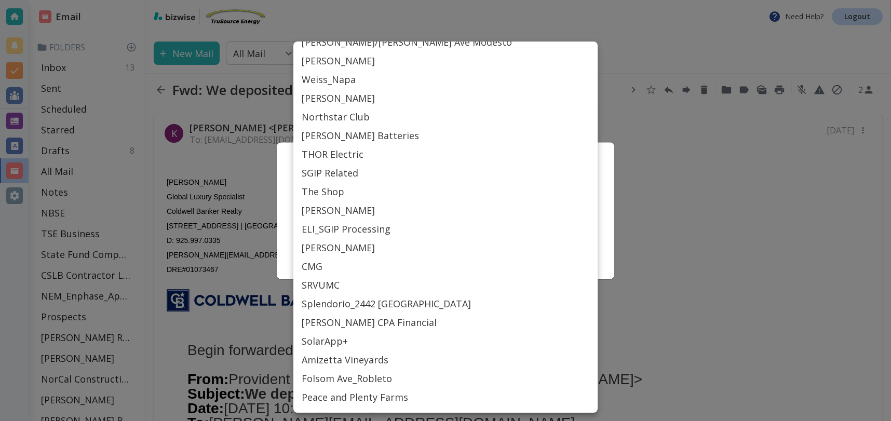
scroll to position [432, 0]
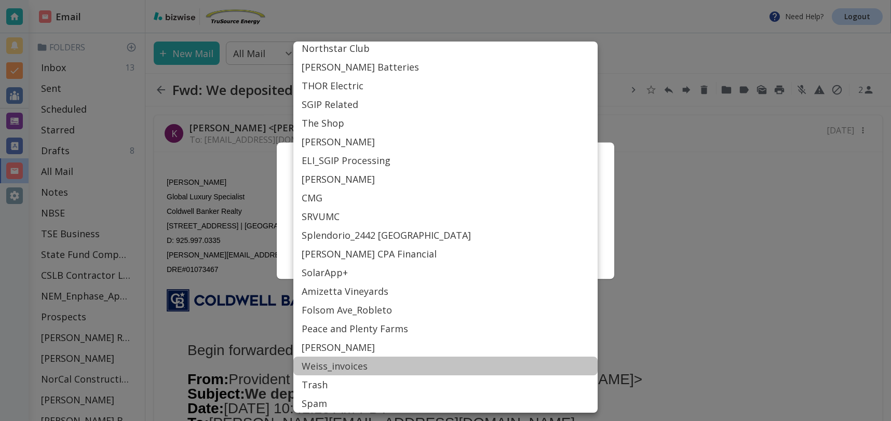
click at [347, 363] on li "Weiss_invoices" at bounding box center [445, 366] width 304 height 19
type input "Label_85"
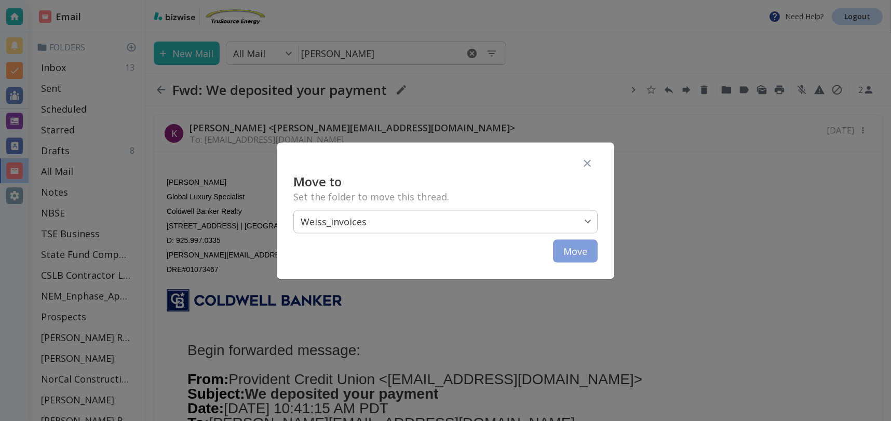
click at [570, 253] on button "Move" at bounding box center [575, 250] width 45 height 23
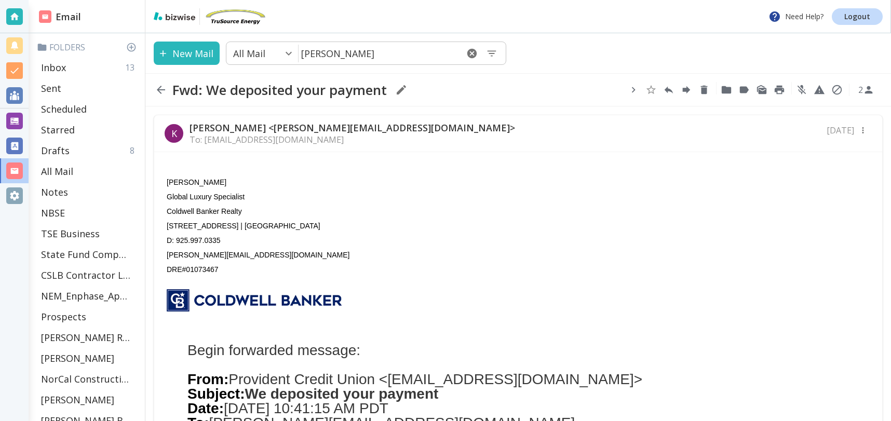
scroll to position [1, 0]
click at [165, 90] on icon "button" at bounding box center [161, 90] width 8 height 8
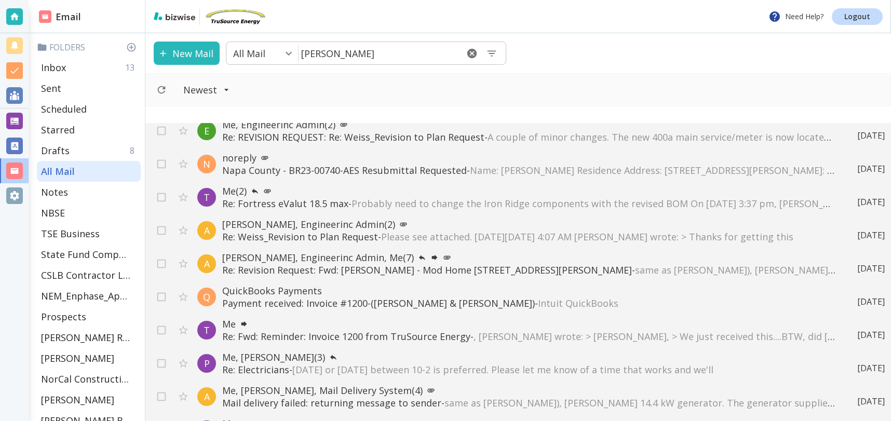
scroll to position [1841, 0]
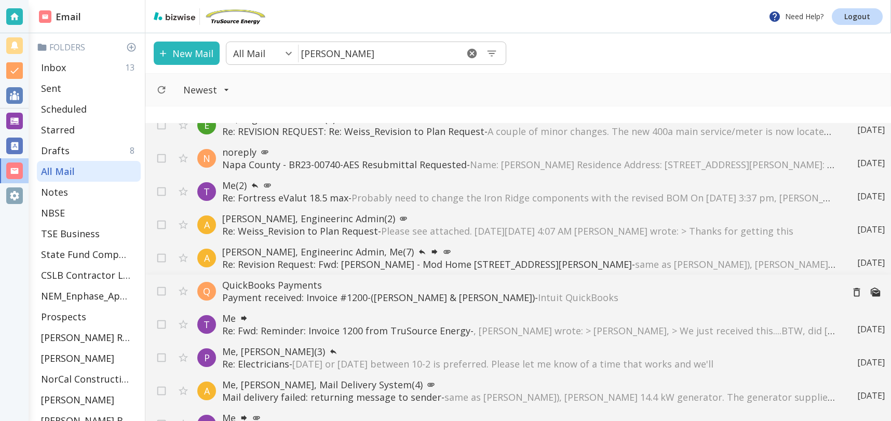
click at [419, 299] on p "Payment received: Invoice #1200-([PERSON_NAME] & [PERSON_NAME]) - Intuit QuickB…" at bounding box center [528, 297] width 612 height 12
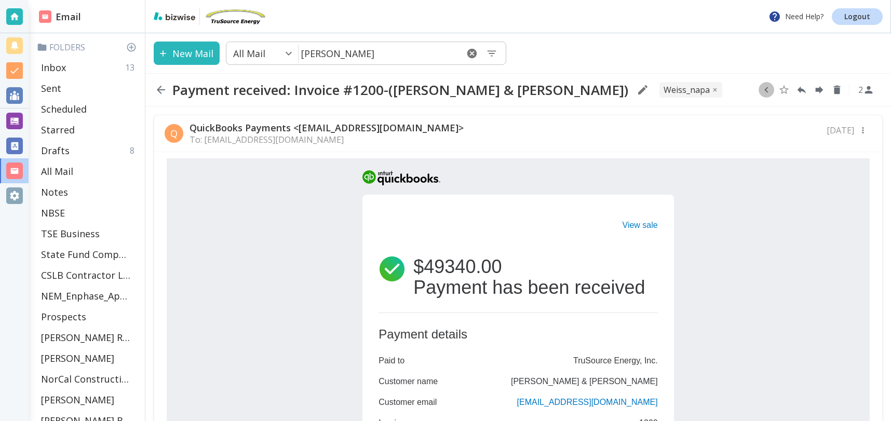
click at [764, 89] on icon "button" at bounding box center [765, 89] width 11 height 11
click at [726, 90] on icon "Move to Folder" at bounding box center [725, 90] width 9 height 8
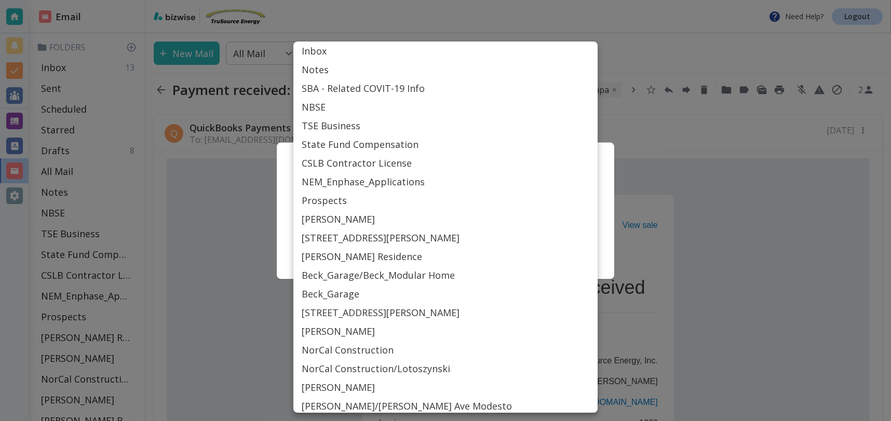
click at [443, 0] on body "Need Help? Logout Email Folders Inbox 13 Sent Scheduled Starred Drafts 8 All Ma…" at bounding box center [445, 0] width 891 height 0
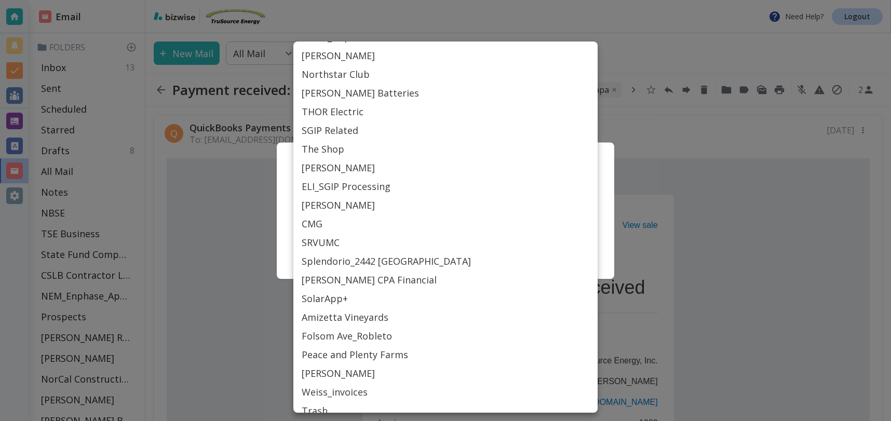
scroll to position [416, 0]
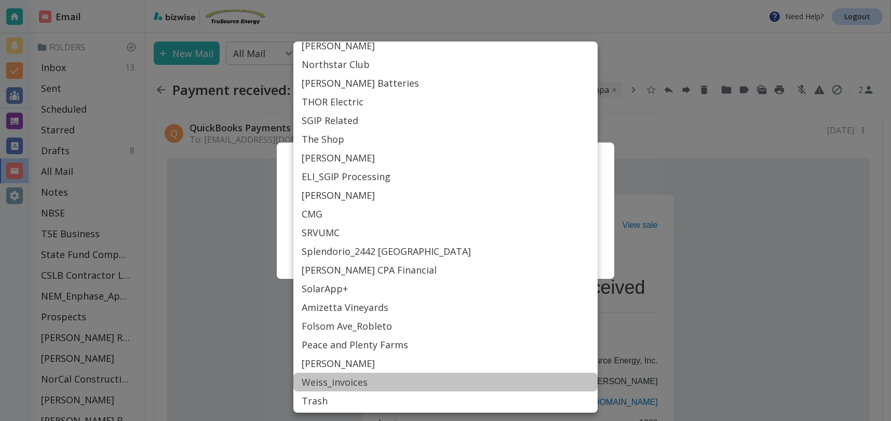
click at [360, 382] on li "Weiss_invoices" at bounding box center [445, 382] width 304 height 19
type input "Label_85"
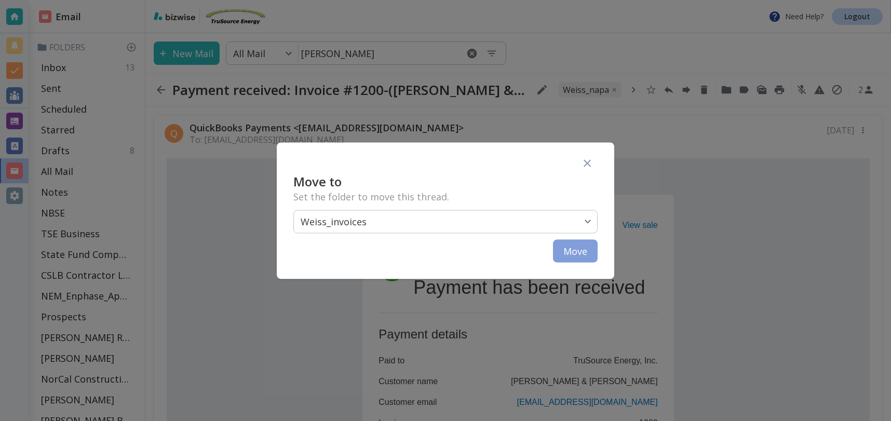
click at [577, 246] on button "Move" at bounding box center [575, 250] width 45 height 23
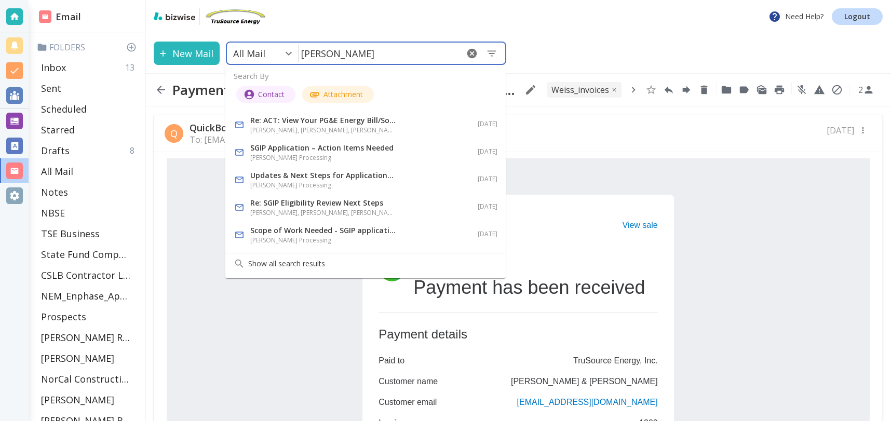
drag, startPoint x: 343, startPoint y: 53, endPoint x: 378, endPoint y: 61, distance: 36.0
click at [343, 53] on input "[PERSON_NAME]" at bounding box center [377, 53] width 159 height 21
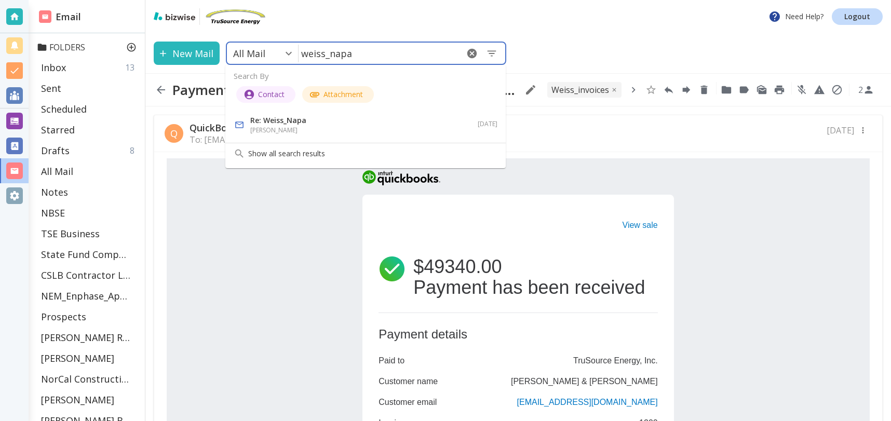
type input "weiss_napa"
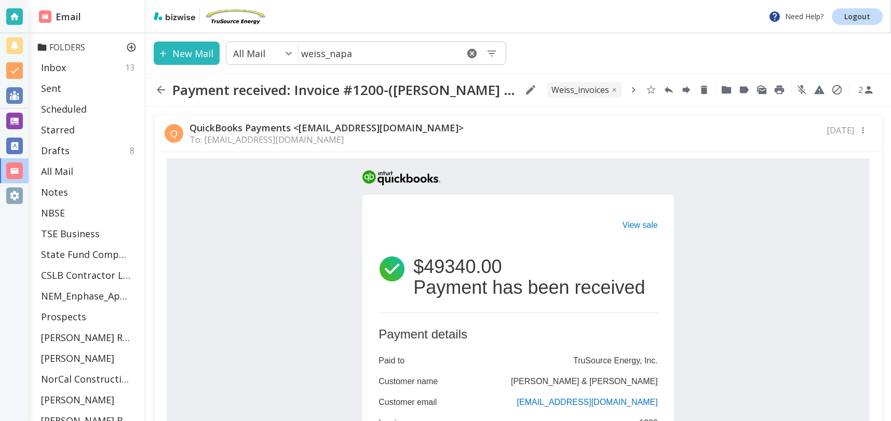
click at [72, 46] on p "Folders" at bounding box center [89, 47] width 104 height 11
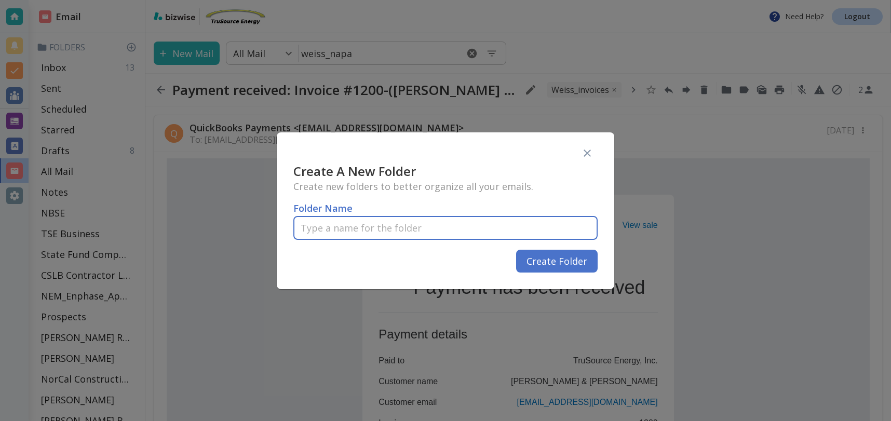
drag, startPoint x: 318, startPoint y: 224, endPoint x: 377, endPoint y: 222, distance: 58.7
click at [318, 224] on input "text" at bounding box center [445, 228] width 304 height 31
type input "w"
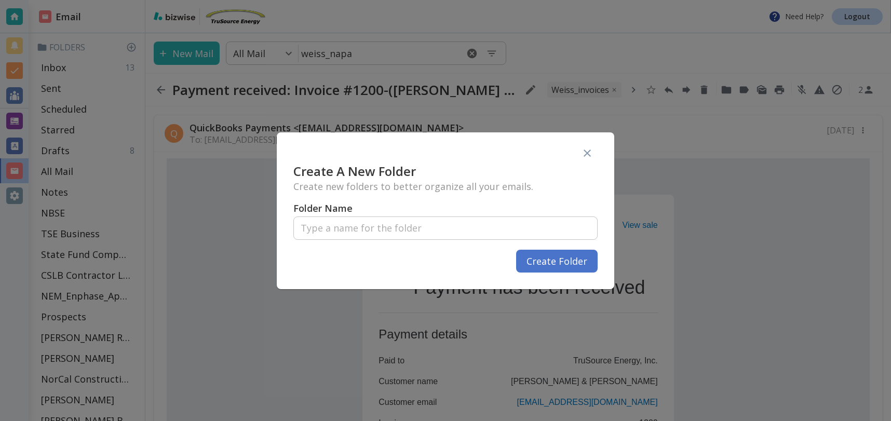
click at [62, 174] on div at bounding box center [445, 210] width 891 height 421
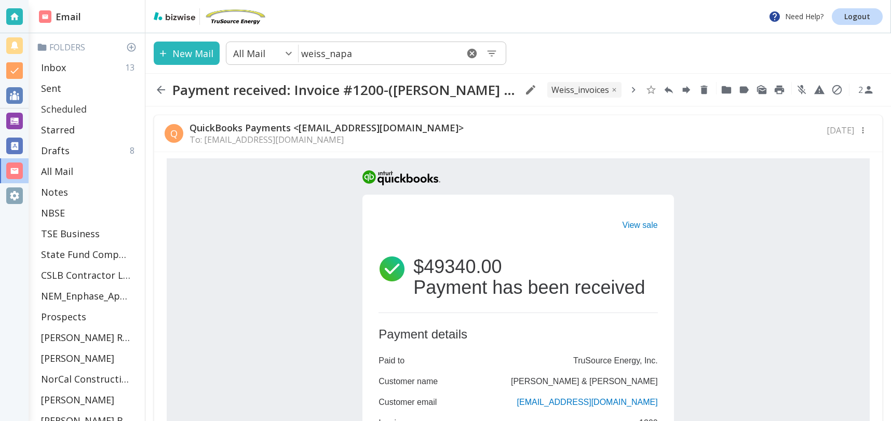
type input "[PERSON_NAME]"
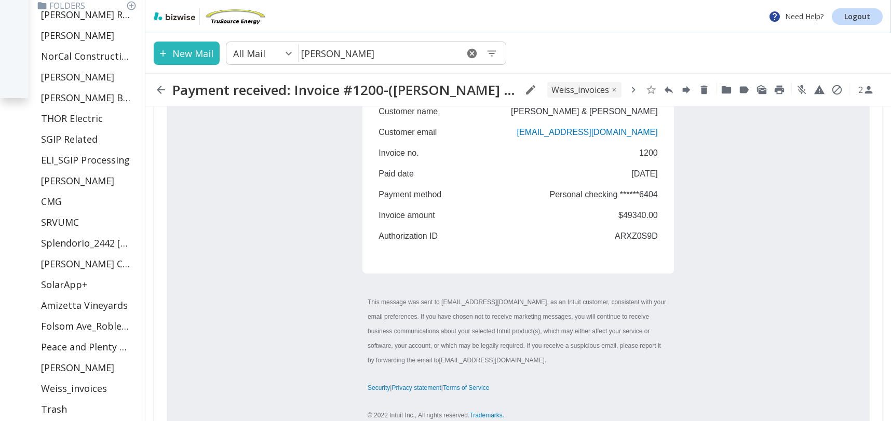
scroll to position [269, 0]
click at [163, 86] on icon "button" at bounding box center [161, 90] width 12 height 12
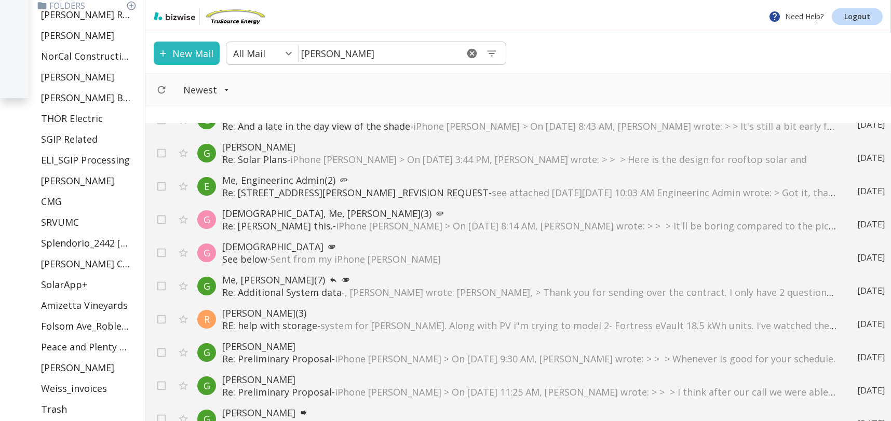
scroll to position [2668, 0]
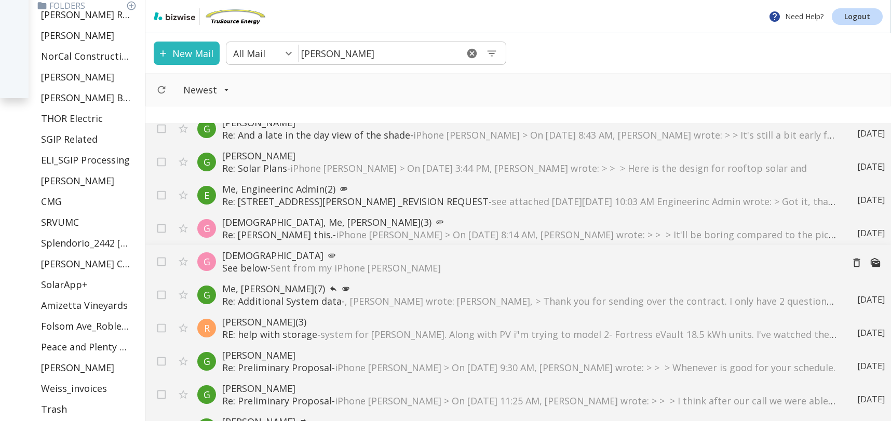
click at [429, 267] on p "See below - Sent from my iPhone [PERSON_NAME]" at bounding box center [528, 268] width 612 height 12
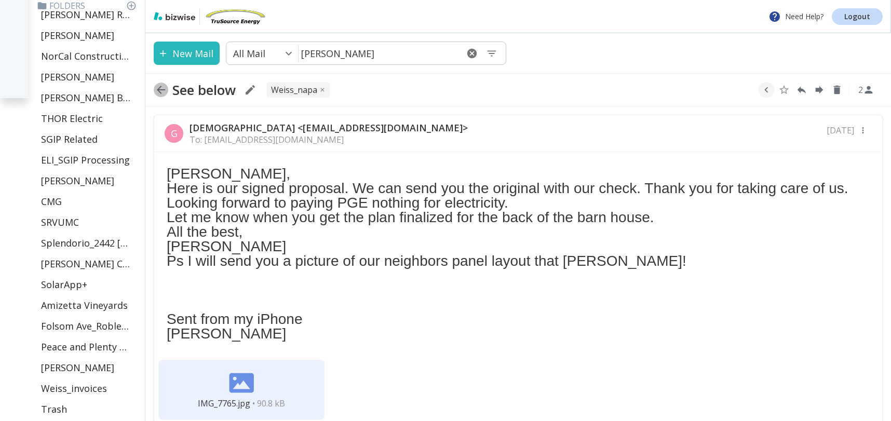
click at [166, 92] on icon "button" at bounding box center [161, 90] width 12 height 12
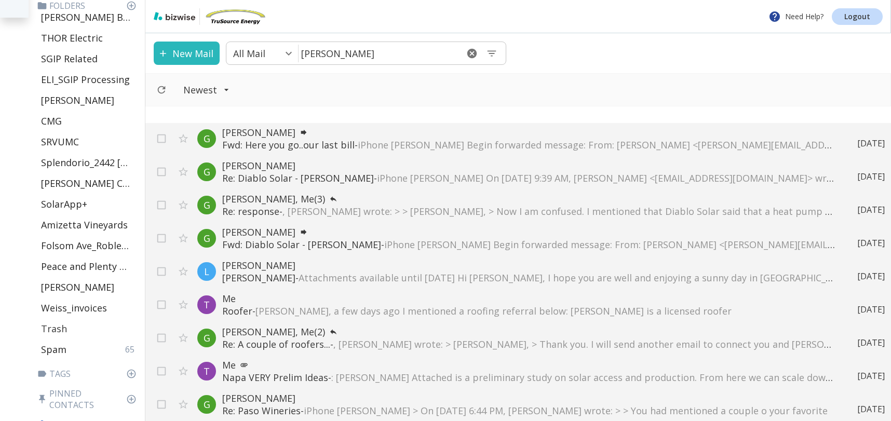
scroll to position [409, 0]
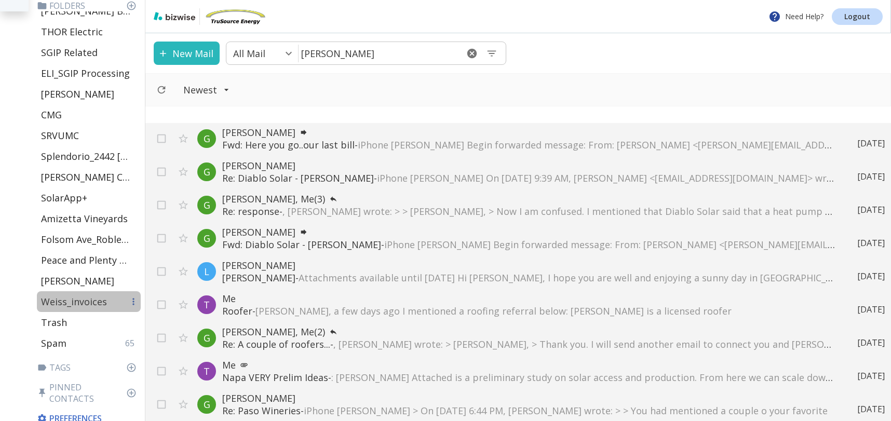
click at [73, 305] on p "Weiss_invoices" at bounding box center [74, 301] width 66 height 12
type input "45"
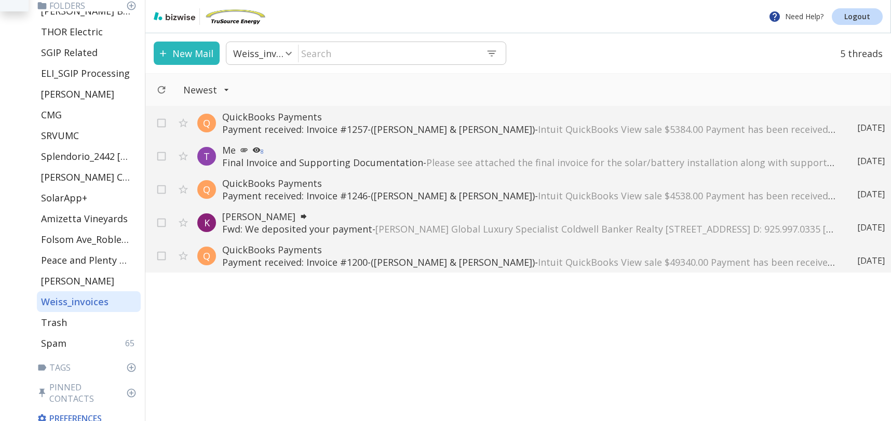
click at [443, 258] on p "Payment received: Invoice #1200-([PERSON_NAME] & [PERSON_NAME]) - Intuit QuickB…" at bounding box center [529, 262] width 614 height 12
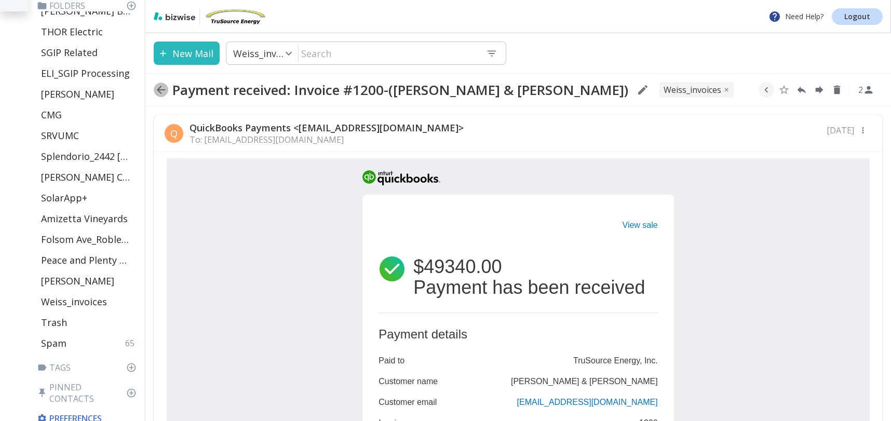
click at [165, 92] on icon "button" at bounding box center [161, 90] width 12 height 12
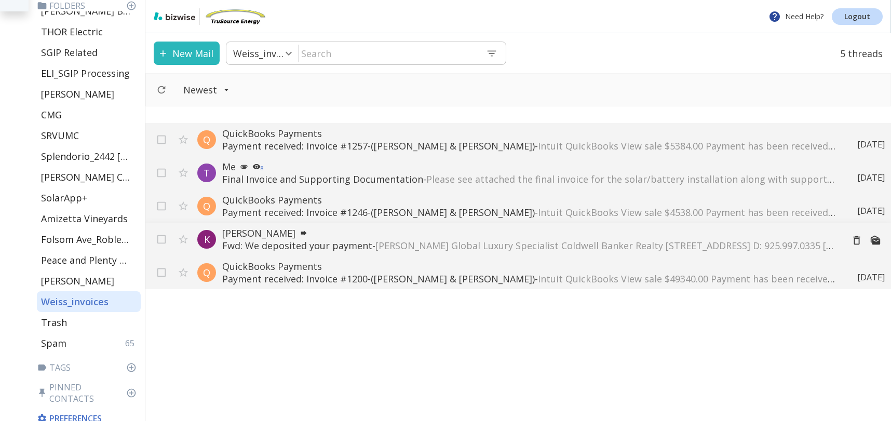
click at [348, 239] on p "Fwd: We deposited your payment - [PERSON_NAME] Global Luxury Specialist Coldwel…" at bounding box center [528, 245] width 612 height 12
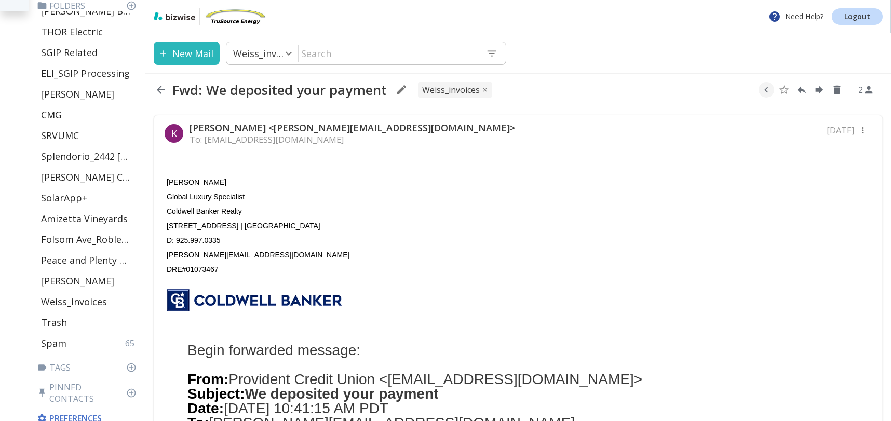
click at [165, 92] on icon "button" at bounding box center [161, 90] width 12 height 12
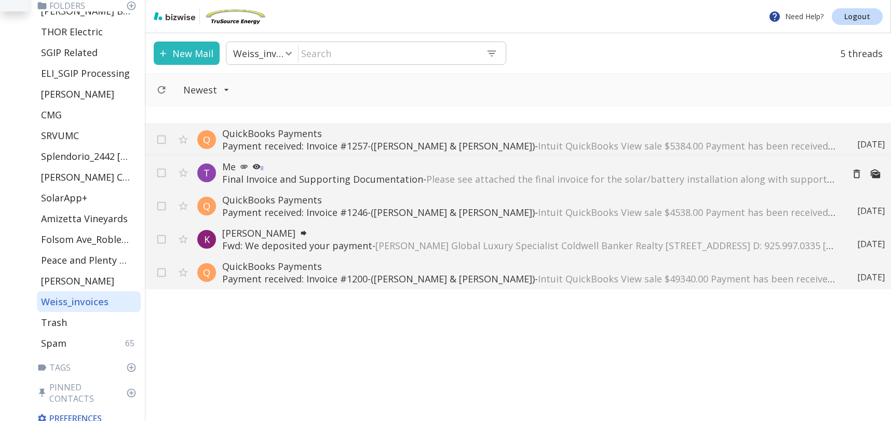
click at [457, 178] on span "Please see attached the final invoice for the solar/battery installation along …" at bounding box center [864, 179] width 876 height 12
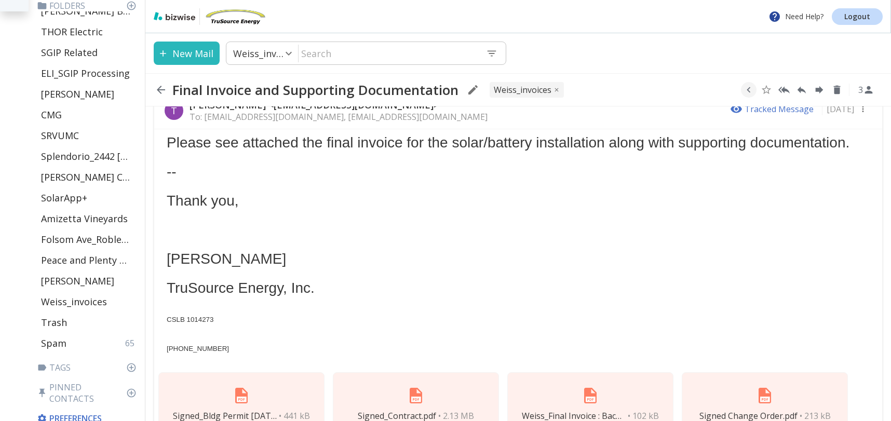
scroll to position [74, 0]
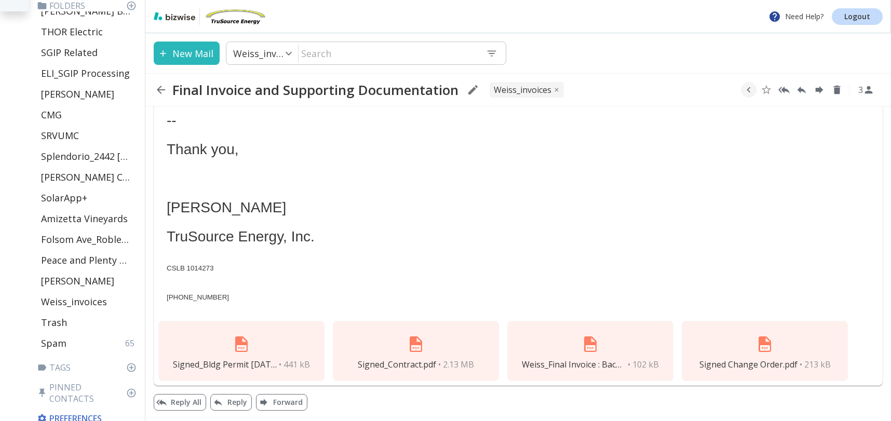
click at [412, 347] on img at bounding box center [415, 344] width 25 height 25
click at [774, 352] on img at bounding box center [764, 344] width 25 height 25
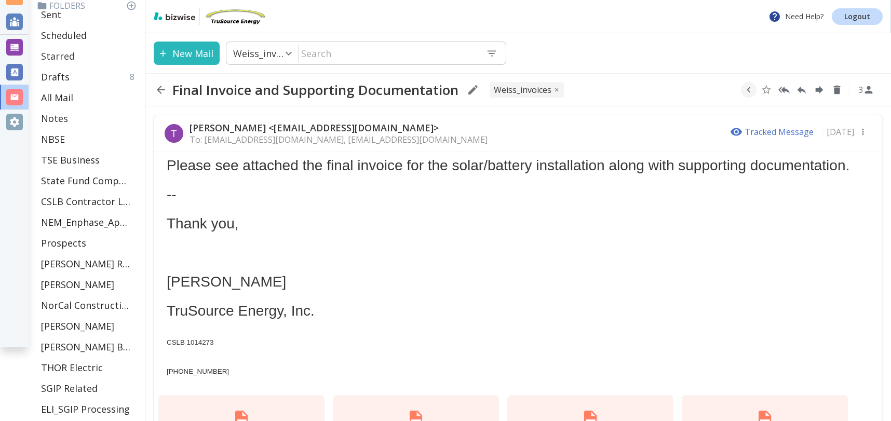
scroll to position [0, 0]
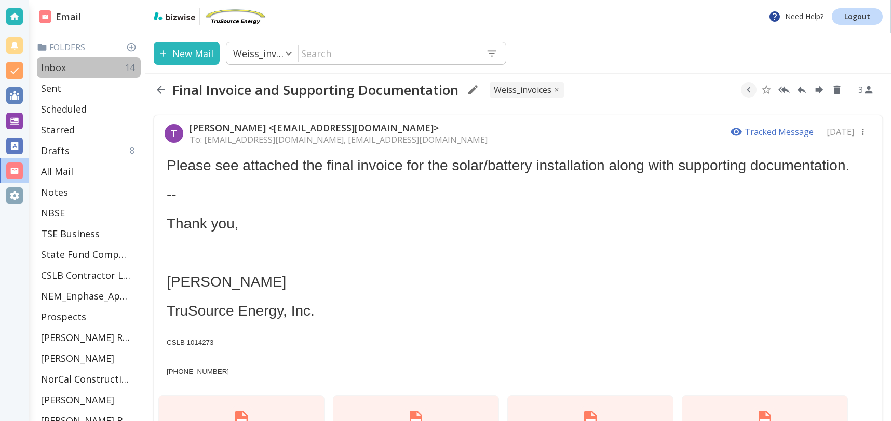
click at [52, 63] on p "Inbox" at bounding box center [53, 67] width 25 height 12
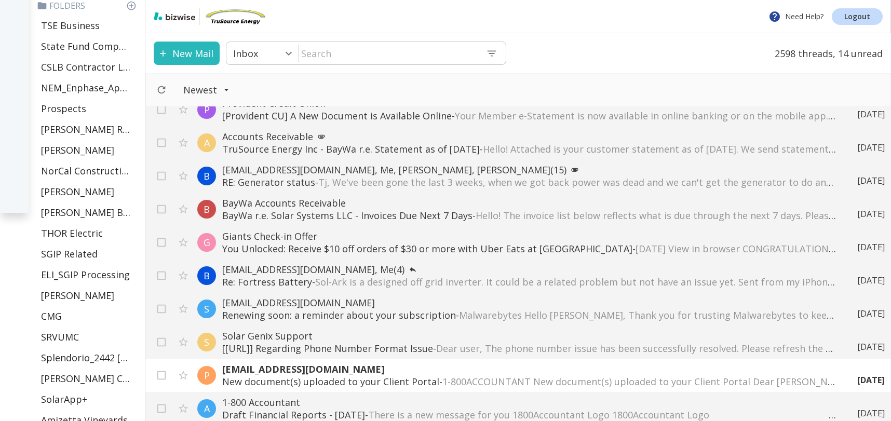
scroll to position [409, 0]
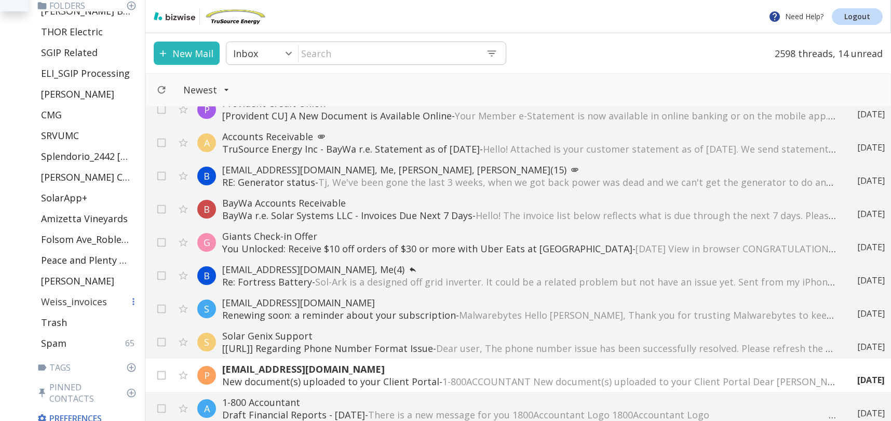
click at [80, 302] on p "Weiss_invoices" at bounding box center [74, 301] width 66 height 12
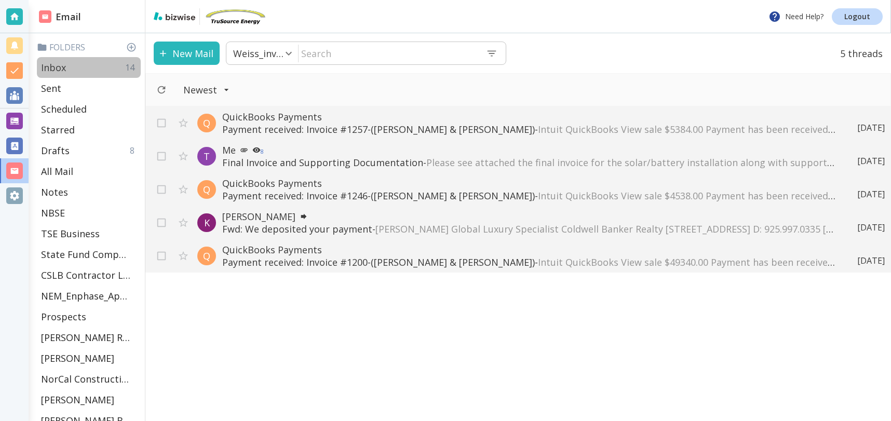
click at [63, 72] on p "Inbox" at bounding box center [53, 67] width 25 height 12
type input "0"
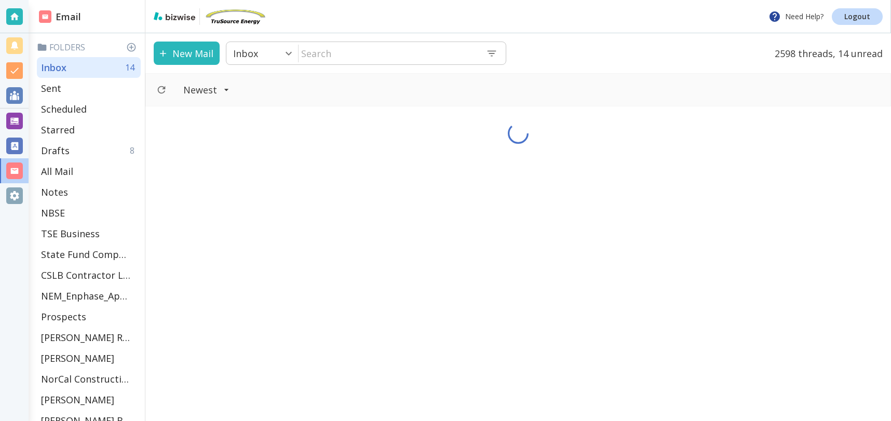
click at [367, 53] on input "text" at bounding box center [387, 53] width 179 height 21
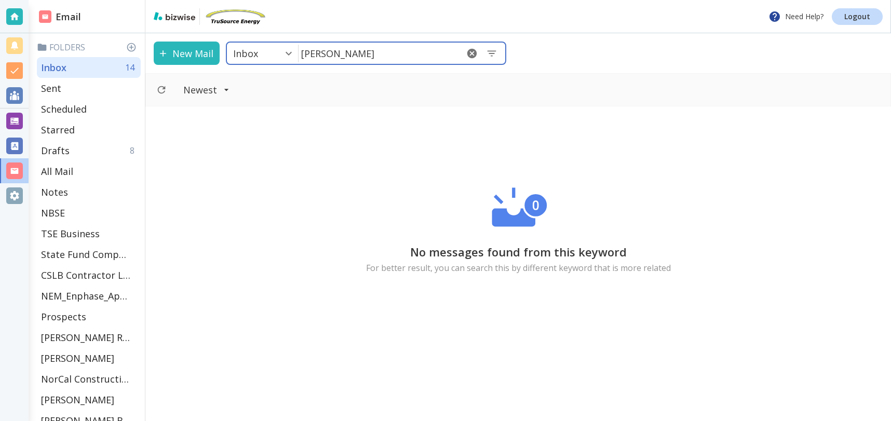
click at [405, 51] on input "[PERSON_NAME]" at bounding box center [377, 53] width 159 height 21
type input "l"
type input "[PERSON_NAME]"
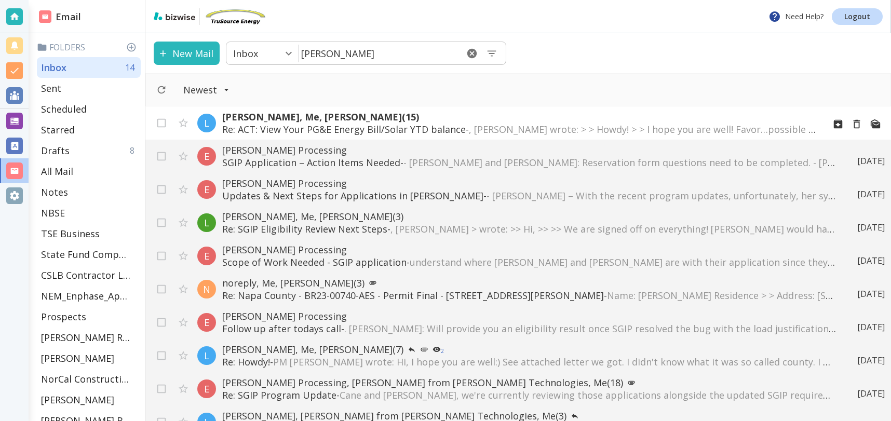
click at [306, 128] on p "Re: ACT: View Your PG&E Energy Bill/Solar YTD balance - , [PERSON_NAME] wrote: …" at bounding box center [519, 129] width 594 height 12
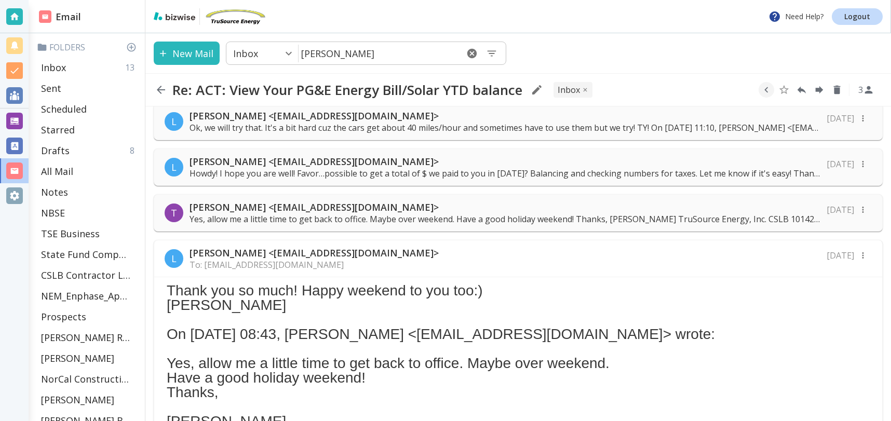
scroll to position [513, 0]
click at [406, 165] on p "[PERSON_NAME] <[EMAIL_ADDRESS][DOMAIN_NAME]>" at bounding box center [504, 162] width 631 height 12
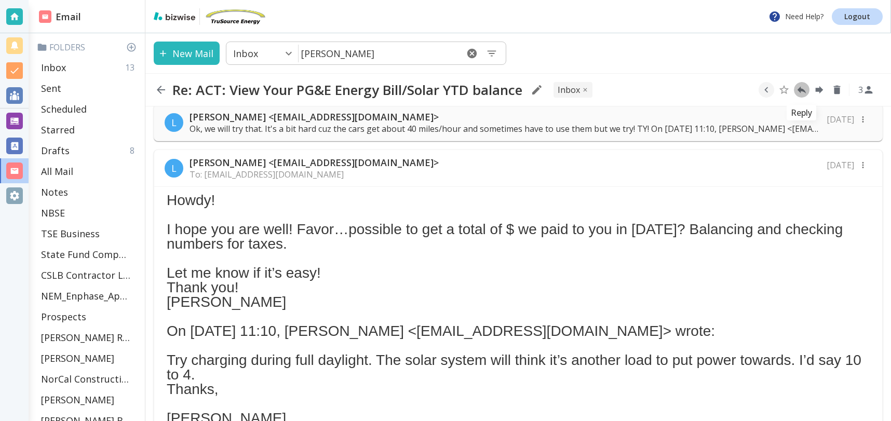
click at [804, 90] on icon "Reply" at bounding box center [801, 89] width 11 height 11
type textarea "<div class="bizwise_content"></div><div class="gmail_signature"><br>--<br><p>Th…"
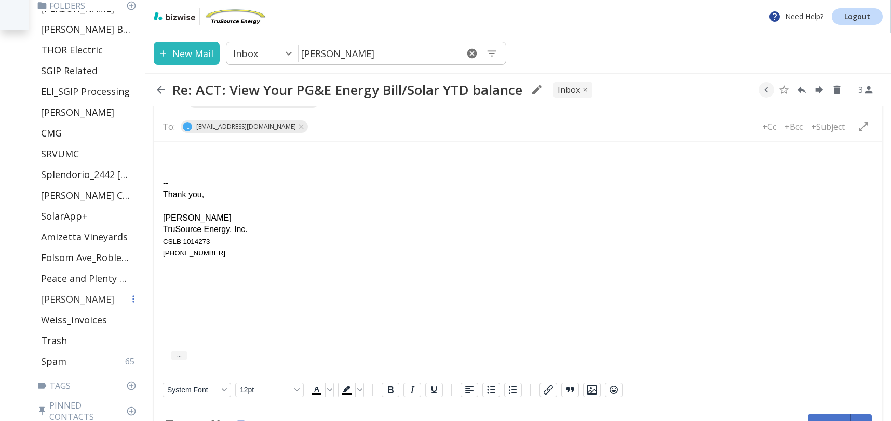
scroll to position [409, 0]
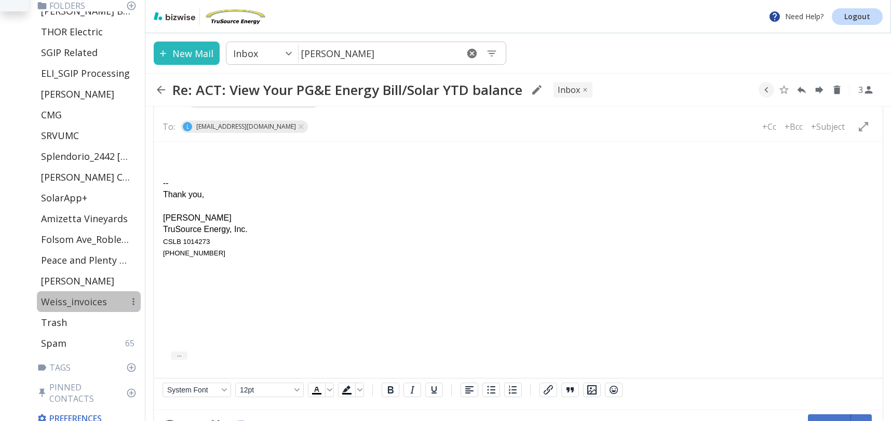
click at [76, 300] on p "Weiss_invoices" at bounding box center [74, 301] width 66 height 12
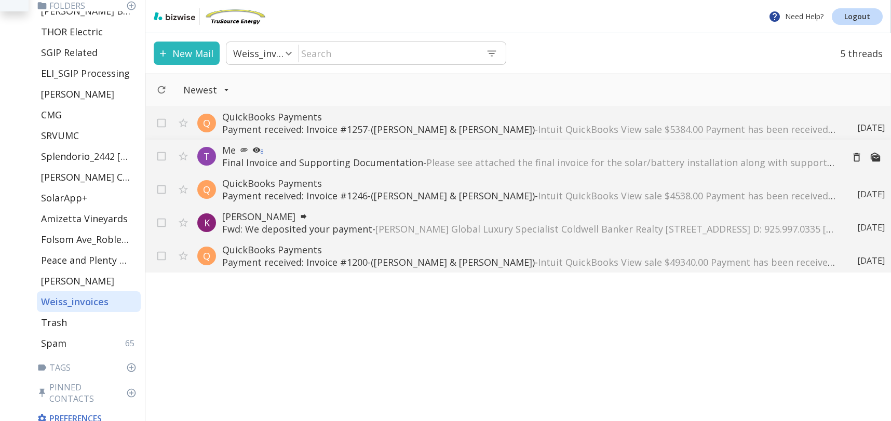
click at [504, 164] on span "Please see attached the final invoice for the solar/battery installation along …" at bounding box center [864, 162] width 876 height 12
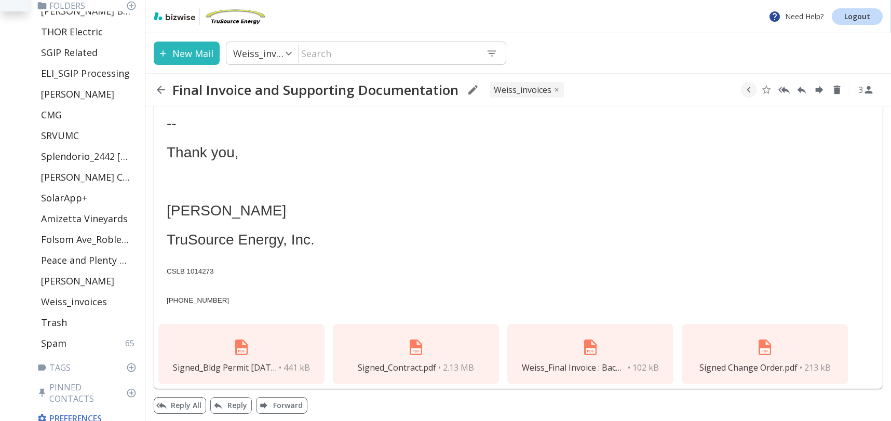
scroll to position [74, 0]
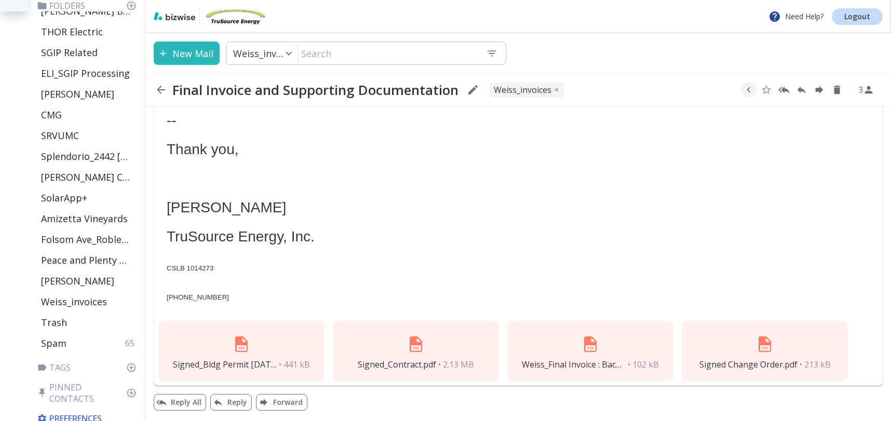
click at [571, 357] on div "Weiss_Final Invoice : Backup Doc.pdf • 102 kB" at bounding box center [590, 351] width 166 height 60
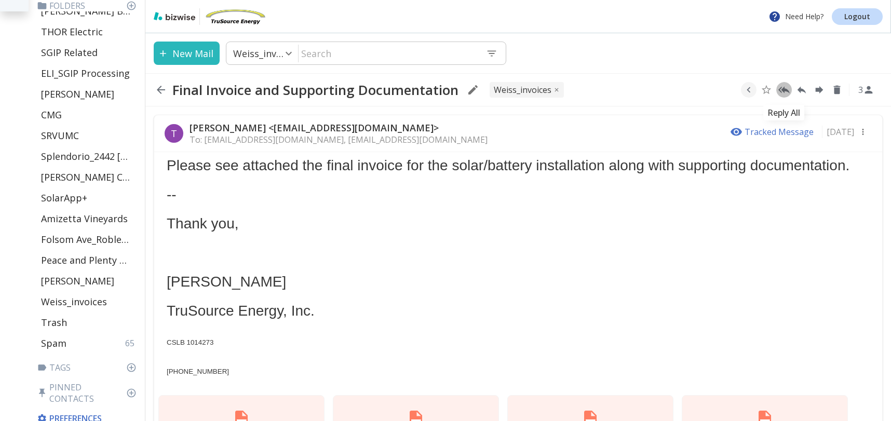
click at [784, 88] on icon "Reply All" at bounding box center [783, 90] width 11 height 7
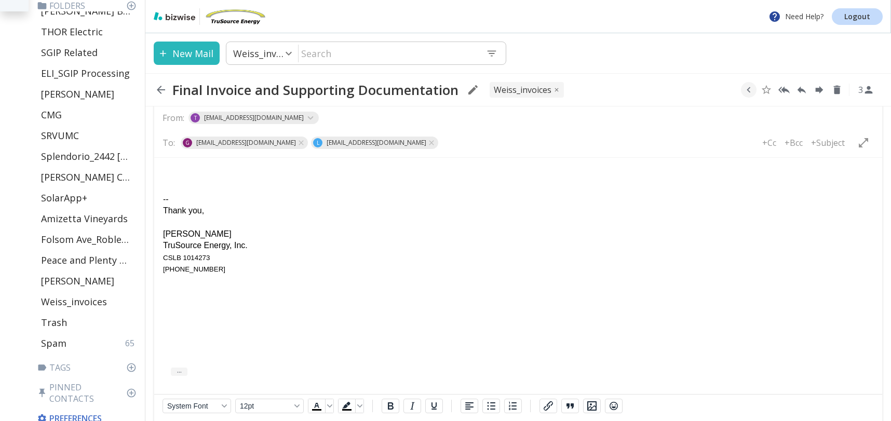
scroll to position [415, 0]
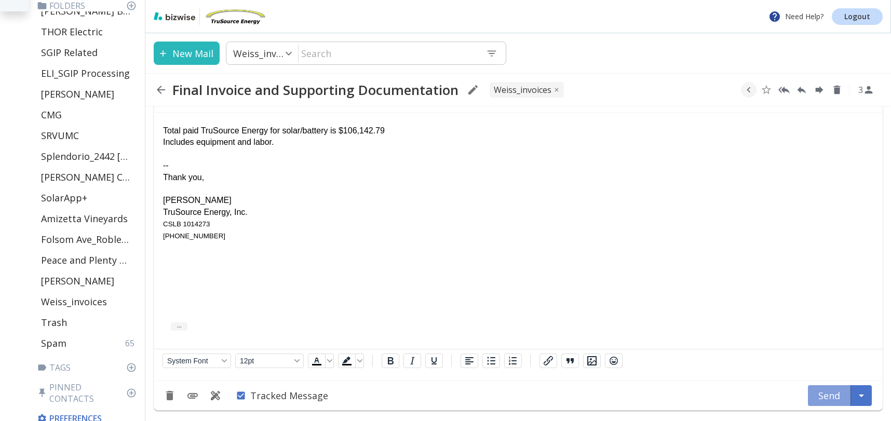
click at [833, 397] on button "Send" at bounding box center [828, 395] width 43 height 21
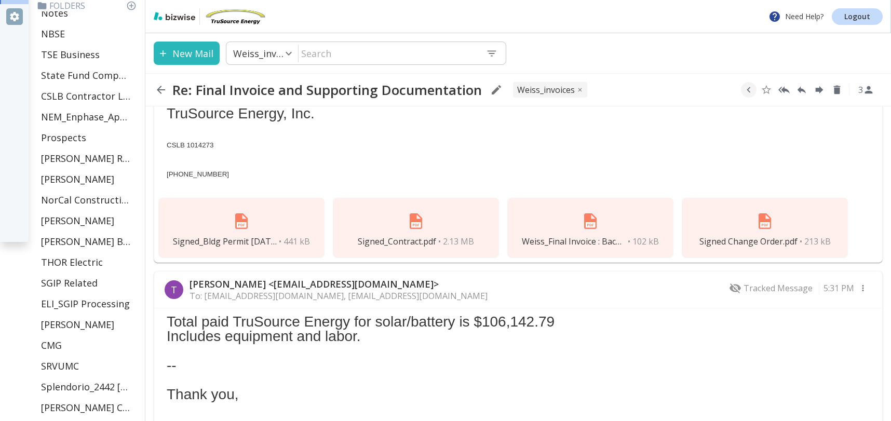
scroll to position [0, 0]
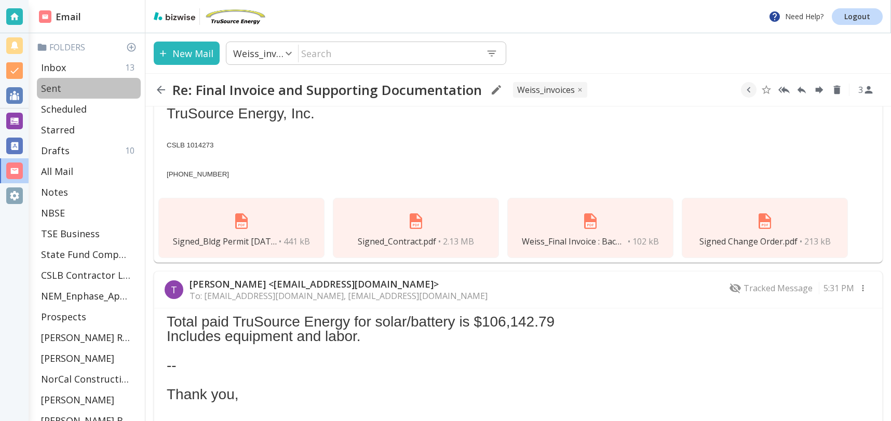
click at [55, 86] on p "Sent" at bounding box center [51, 88] width 20 height 12
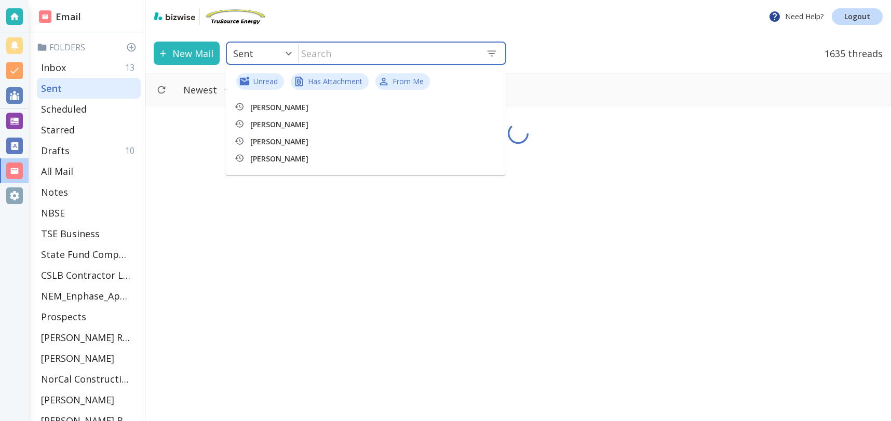
click at [332, 50] on input "text" at bounding box center [387, 53] width 179 height 21
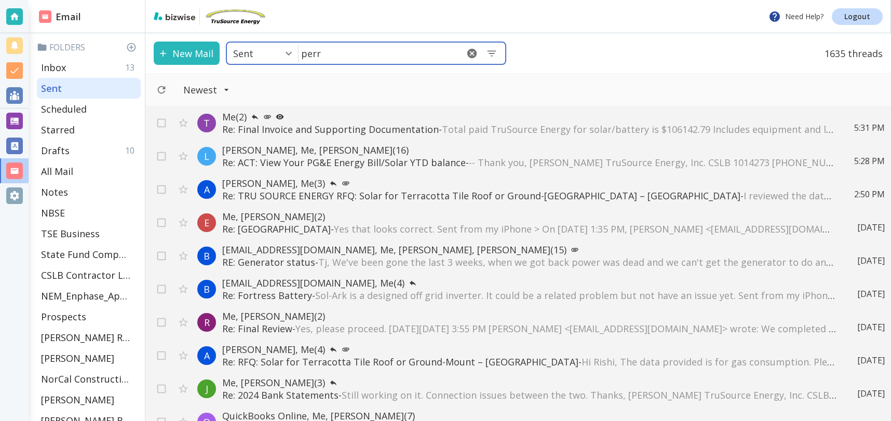
type input "[PERSON_NAME]"
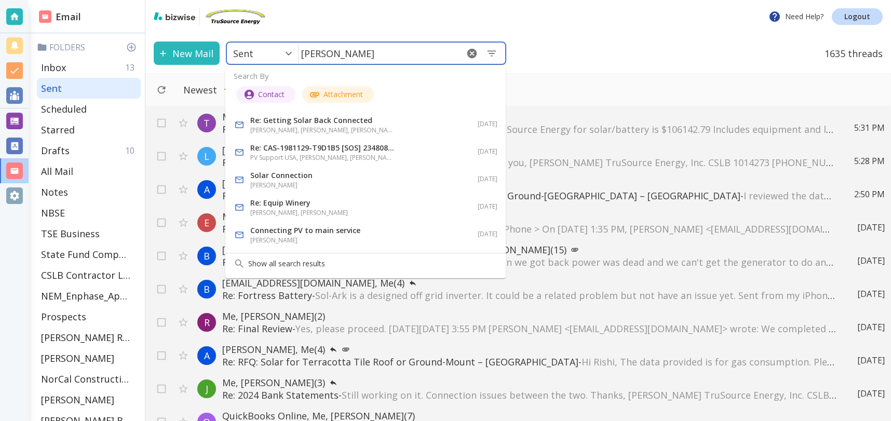
click at [360, 124] on p "Re: Getting Solar Back Connected" at bounding box center [322, 120] width 145 height 12
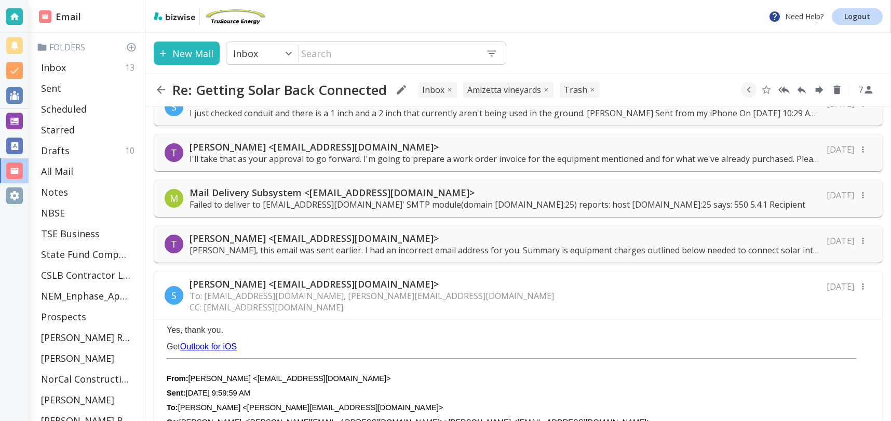
scroll to position [392, 0]
click at [480, 163] on p "I'll take that as your approval to go forward. I'm going to prepare a work orde…" at bounding box center [504, 158] width 631 height 11
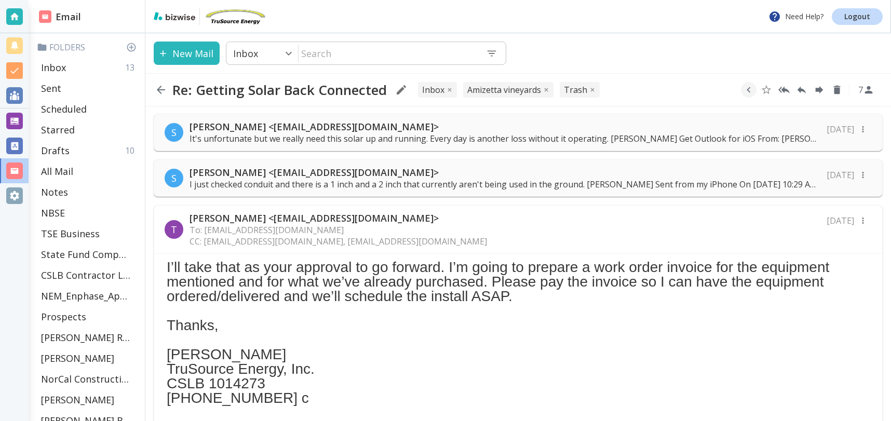
scroll to position [319, 0]
click at [485, 179] on p "[PERSON_NAME] <[EMAIL_ADDRESS][DOMAIN_NAME]>" at bounding box center [504, 174] width 631 height 12
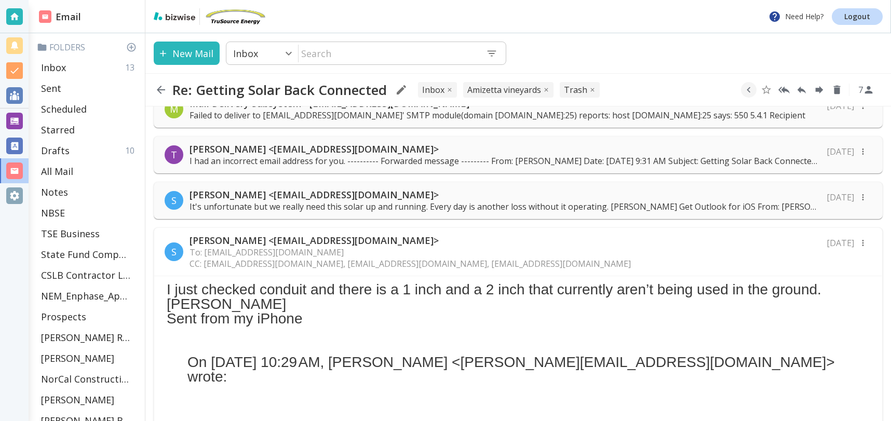
scroll to position [252, 0]
click at [482, 199] on p "[PERSON_NAME] <[EMAIL_ADDRESS][DOMAIN_NAME]>" at bounding box center [504, 195] width 631 height 12
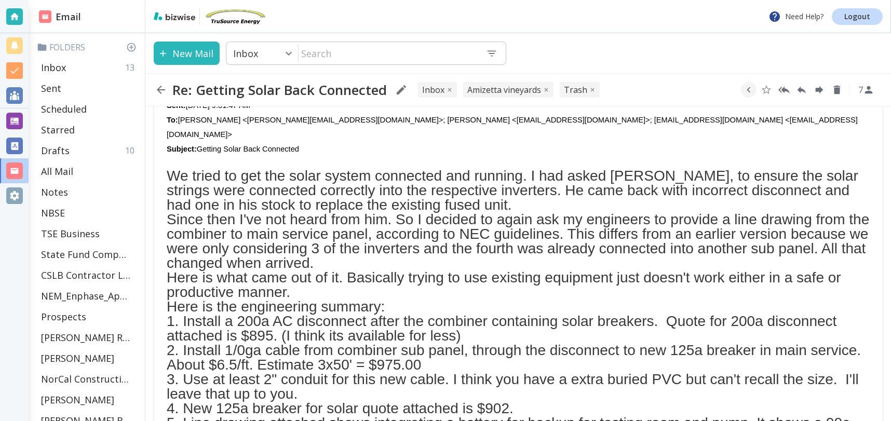
scroll to position [446, 0]
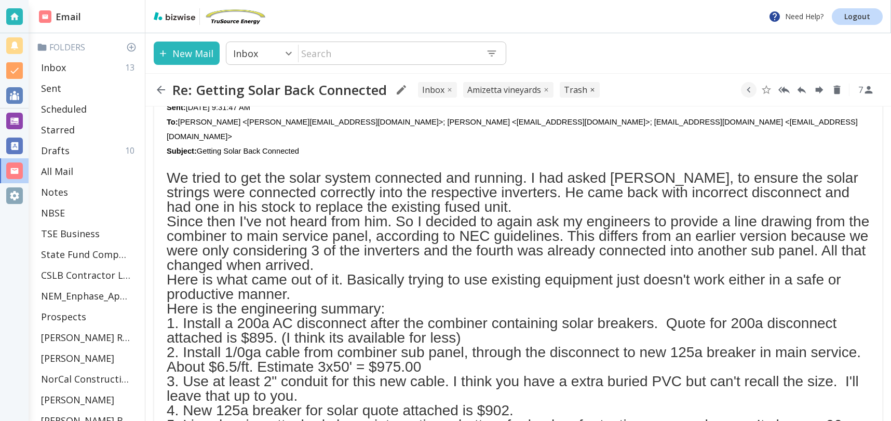
click at [594, 90] on icon "button" at bounding box center [592, 90] width 6 height 6
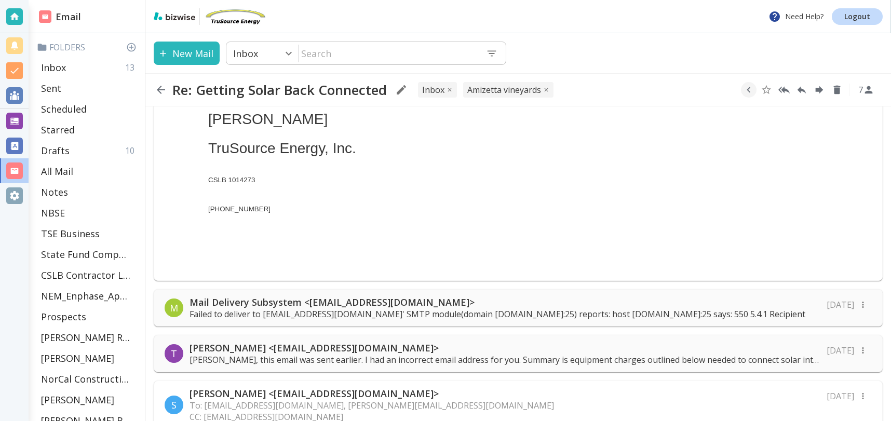
scroll to position [3208, 0]
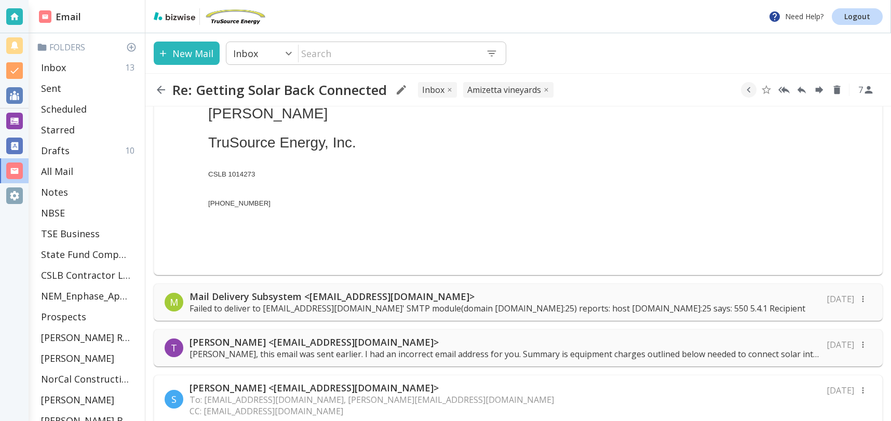
click at [314, 348] on p "[PERSON_NAME], this email was sent earlier. I had an incorrect email address fo…" at bounding box center [504, 353] width 631 height 11
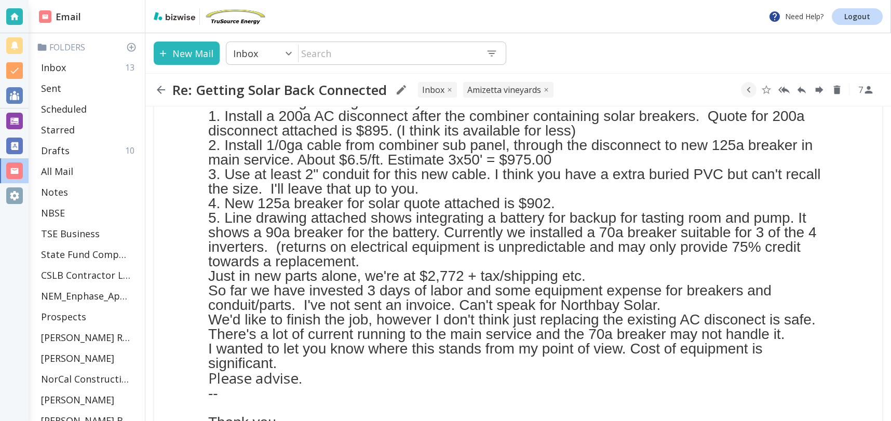
scroll to position [2841, 0]
